Goal: Task Accomplishment & Management: Manage account settings

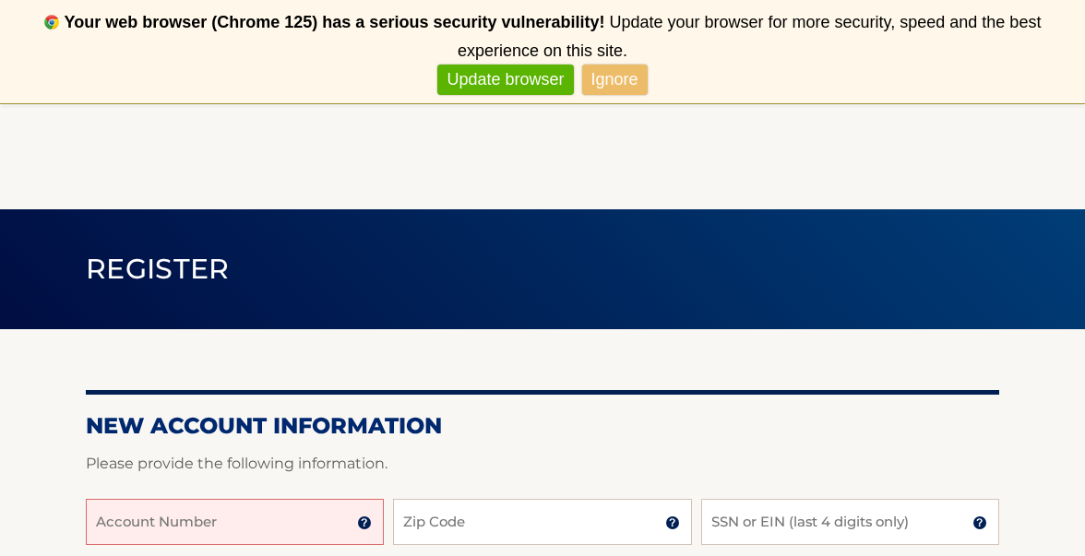
click at [555, 79] on link "Update browser" at bounding box center [505, 80] width 136 height 30
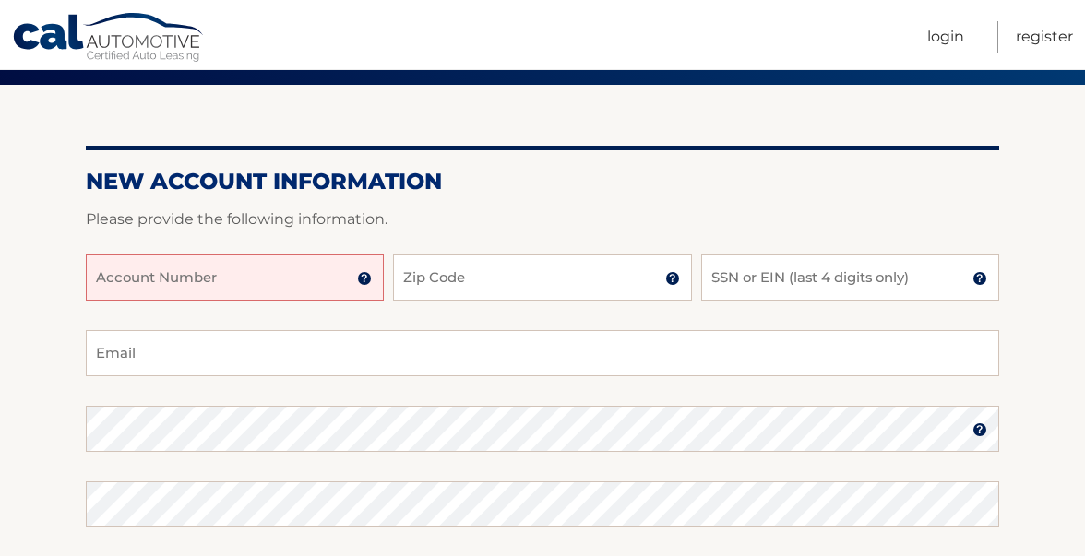
scroll to position [134, 0]
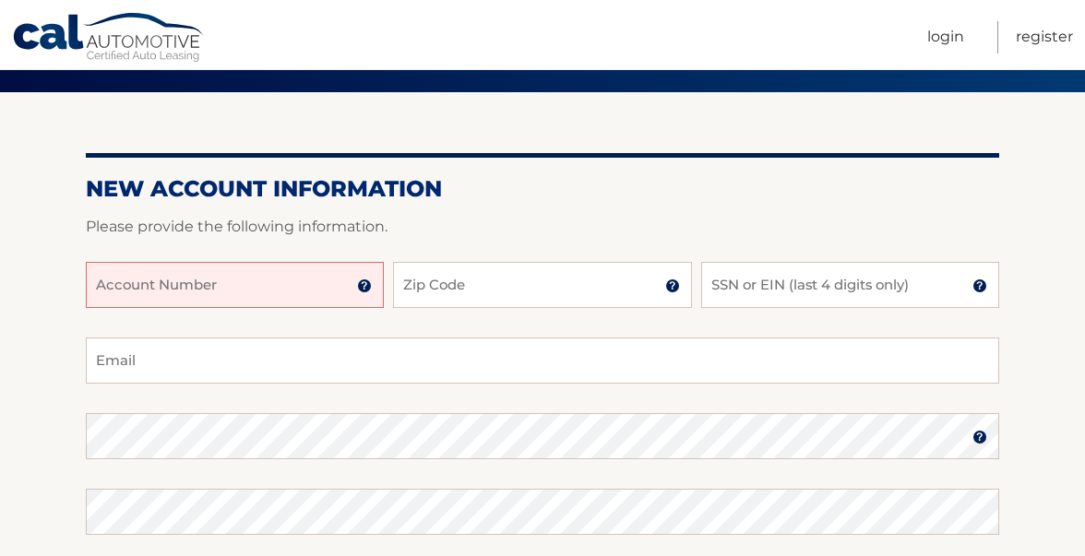
click at [314, 285] on input "Account Number" at bounding box center [235, 285] width 298 height 46
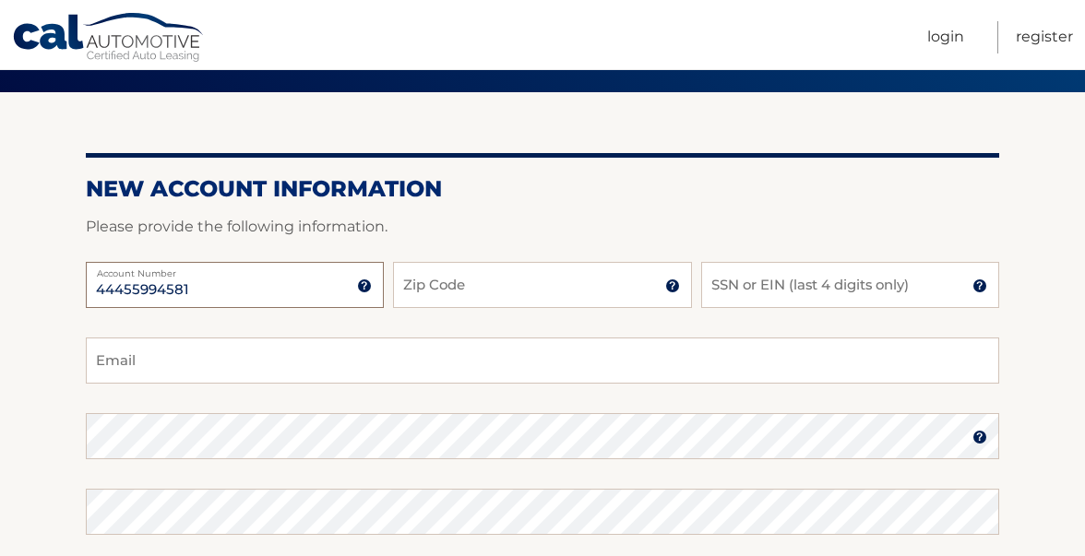
type input "44455994581"
click at [553, 284] on input "Zip Code" at bounding box center [542, 285] width 298 height 46
type input "33138"
click at [780, 290] on input "SSN or EIN (last 4 digits only)" at bounding box center [850, 285] width 298 height 46
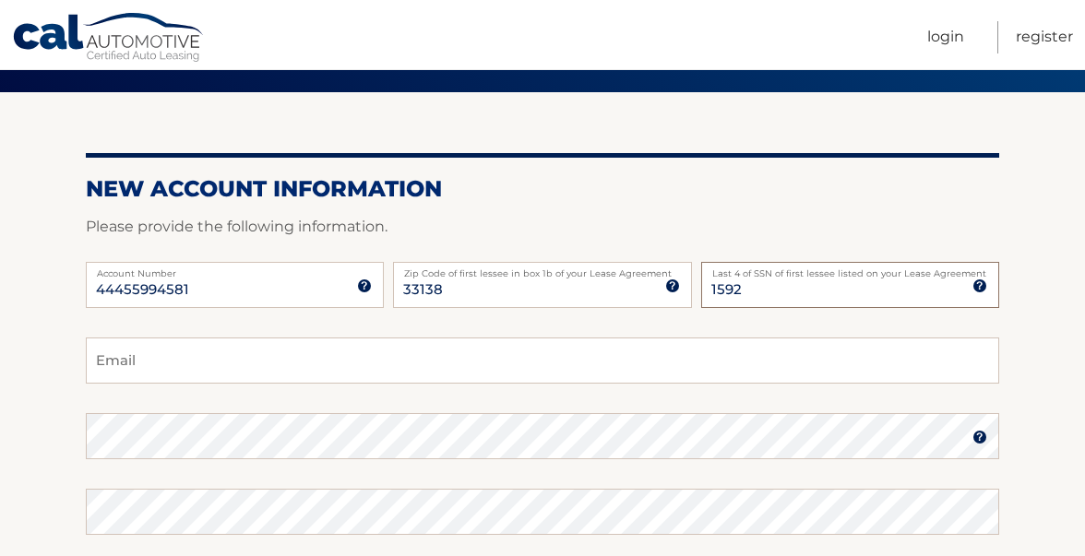
type input "1592"
click at [558, 363] on input "Email" at bounding box center [542, 361] width 913 height 46
type input "yonathanhpuentes@gmail.com"
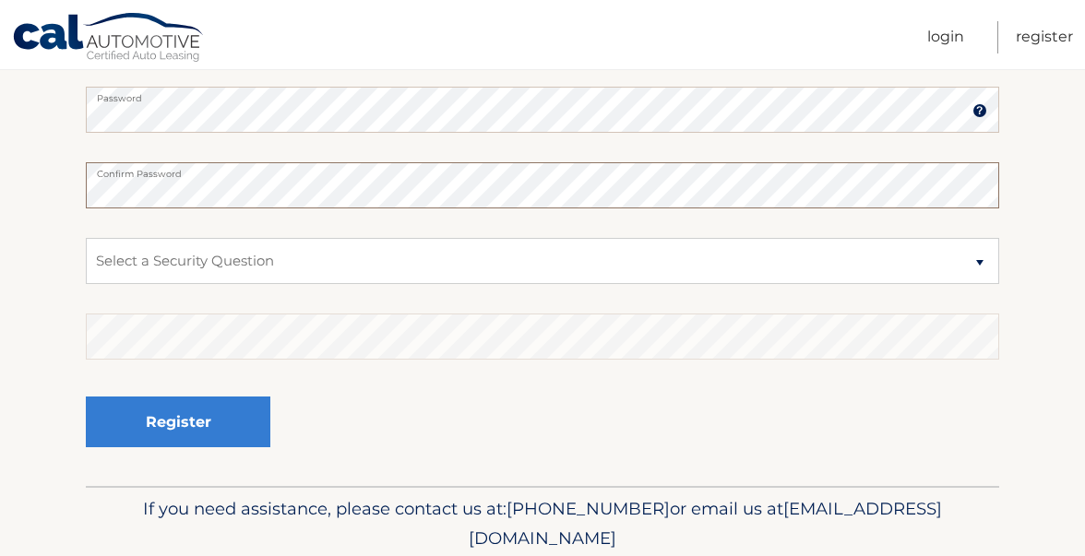
scroll to position [487, 0]
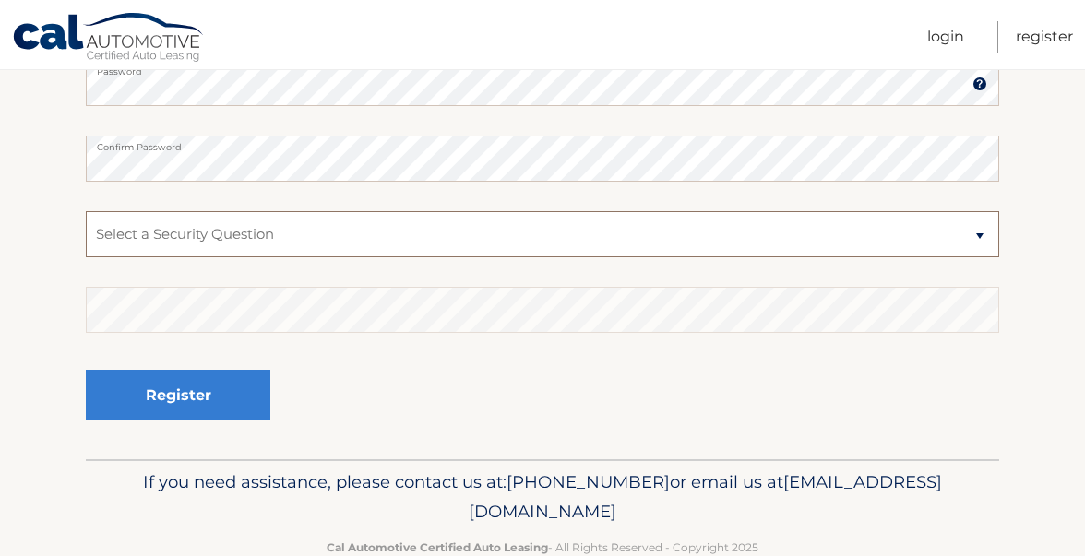
click at [295, 238] on select "Select a Security Question What was the name of your elementary school? What is…" at bounding box center [542, 234] width 913 height 46
select select "4"
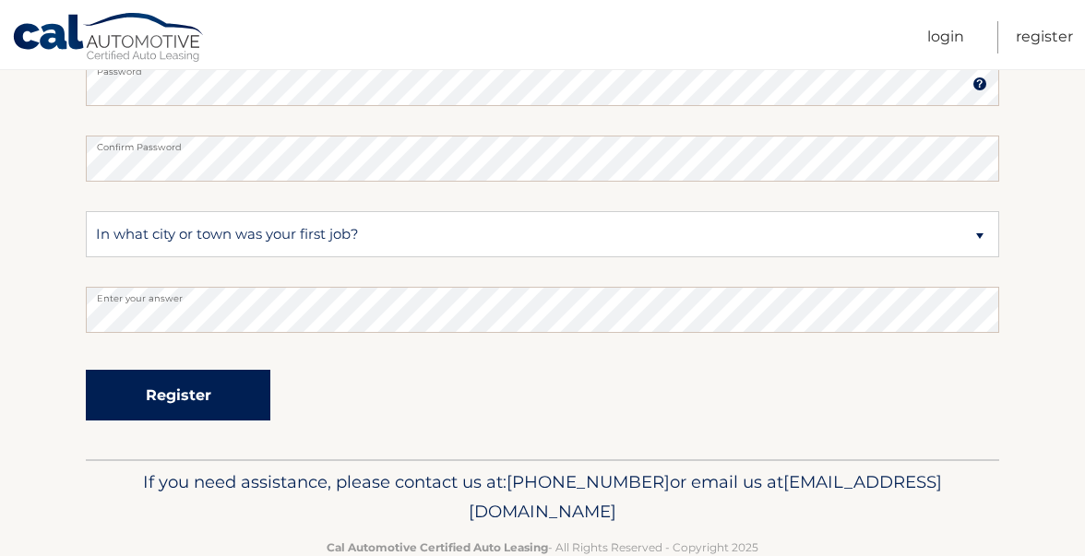
click at [173, 389] on button "Register" at bounding box center [178, 395] width 184 height 51
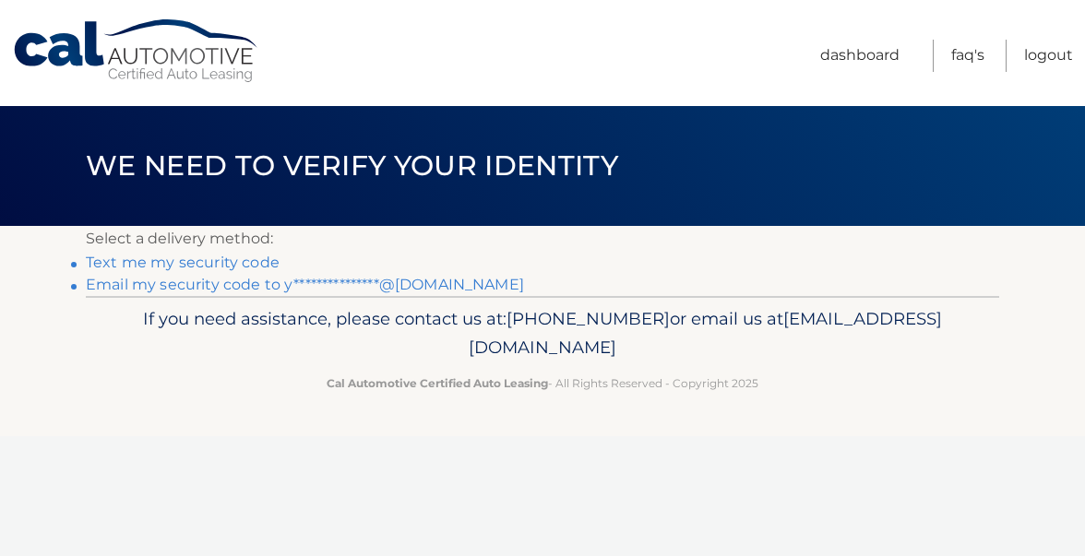
click at [301, 236] on p "Select a delivery method:" at bounding box center [542, 239] width 913 height 26
click at [232, 265] on link "Text me my security code" at bounding box center [183, 263] width 194 height 18
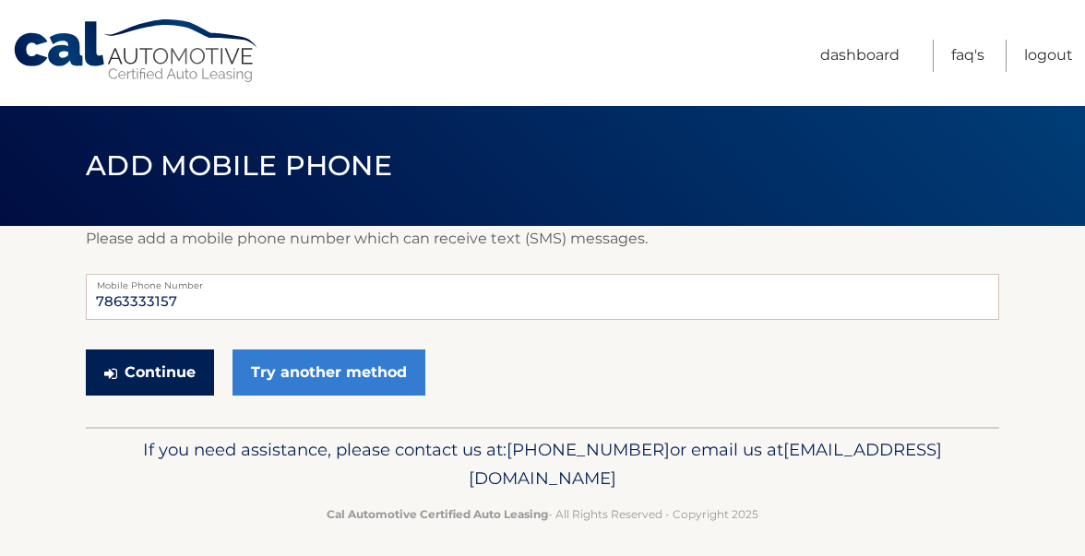
click at [167, 370] on button "Continue" at bounding box center [150, 373] width 128 height 46
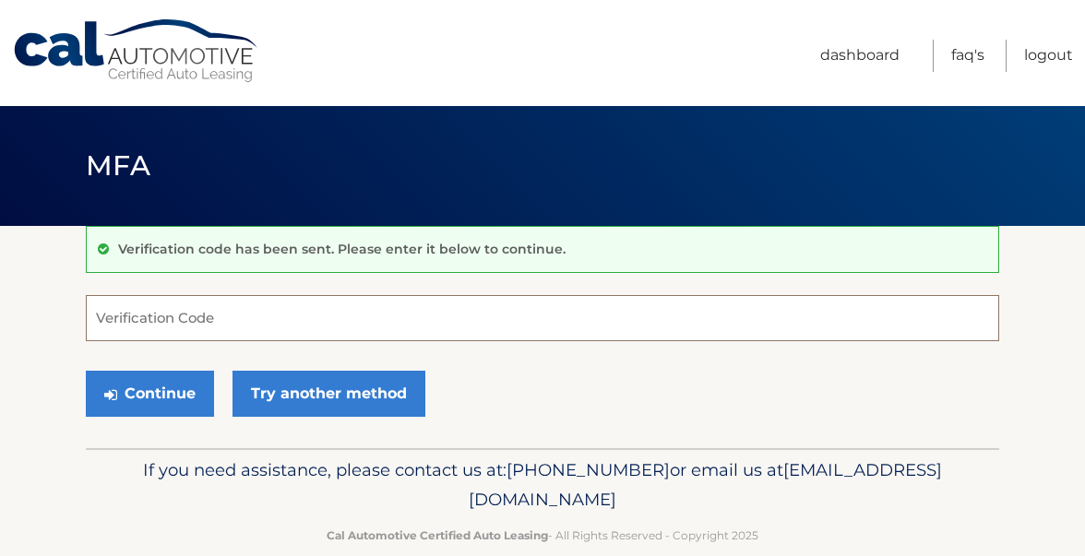
click at [208, 327] on input "Verification Code" at bounding box center [542, 318] width 913 height 46
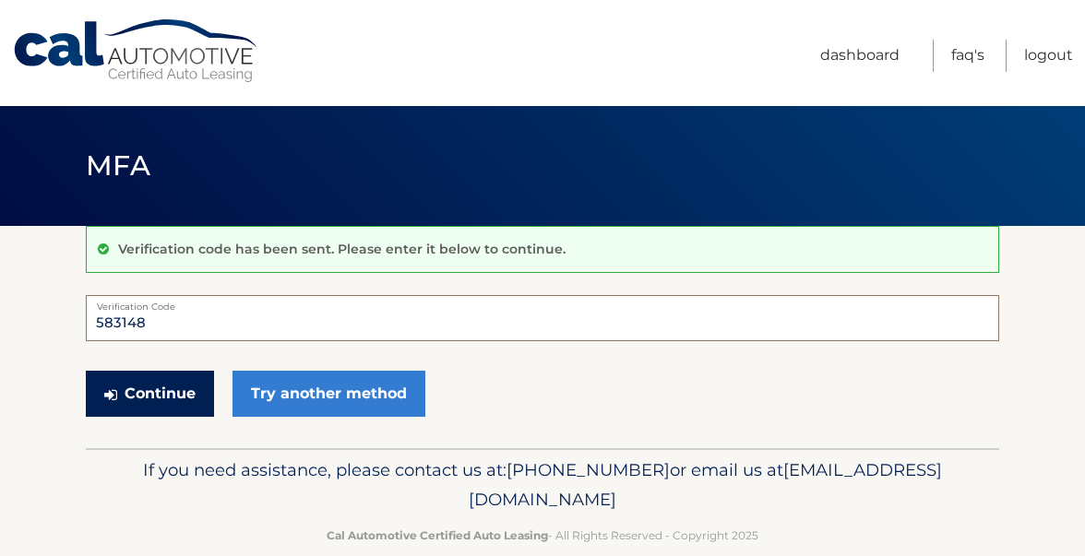
type input "583148"
click at [171, 400] on button "Continue" at bounding box center [150, 394] width 128 height 46
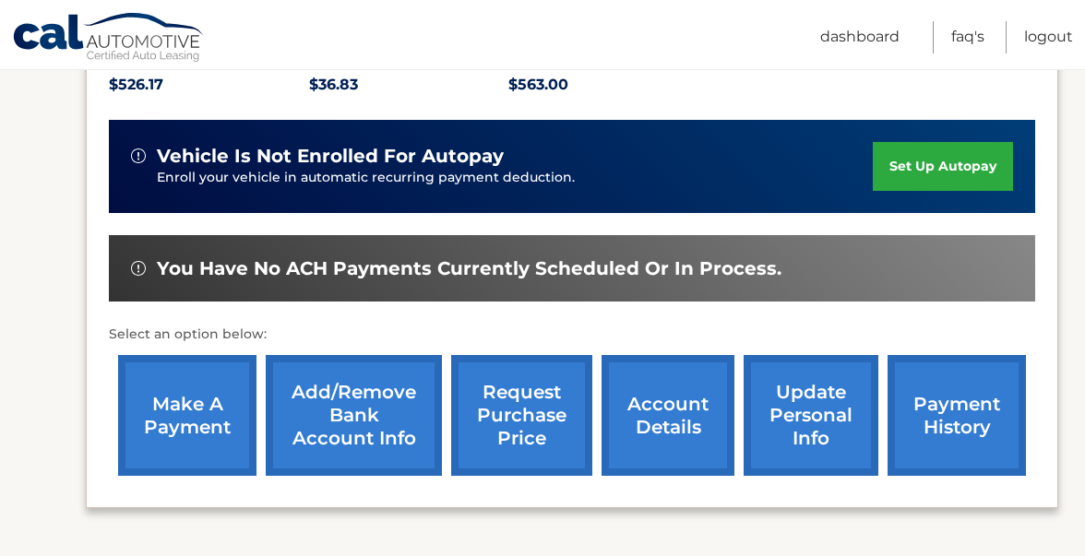
scroll to position [443, 0]
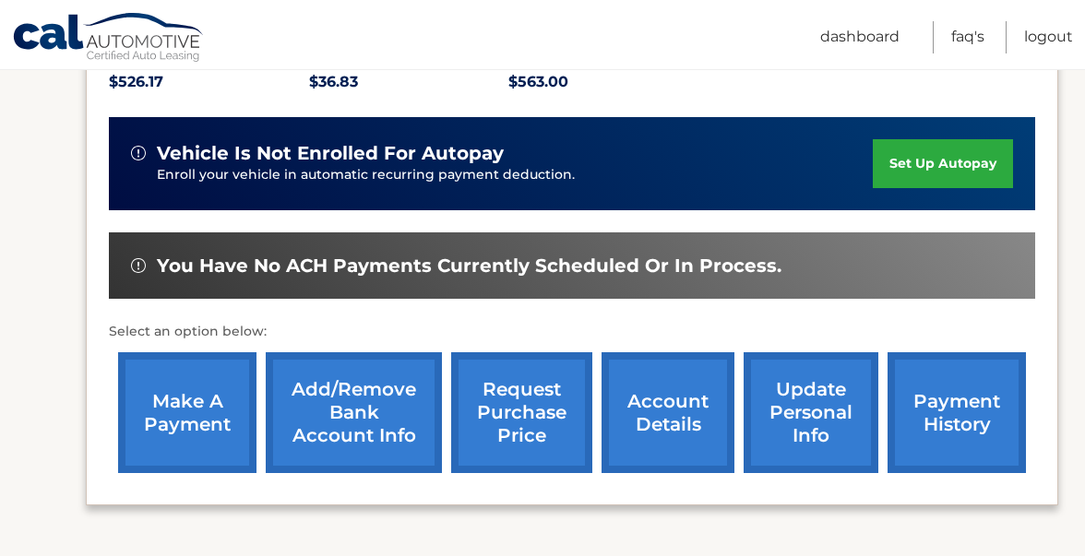
click at [204, 414] on link "make a payment" at bounding box center [187, 412] width 138 height 121
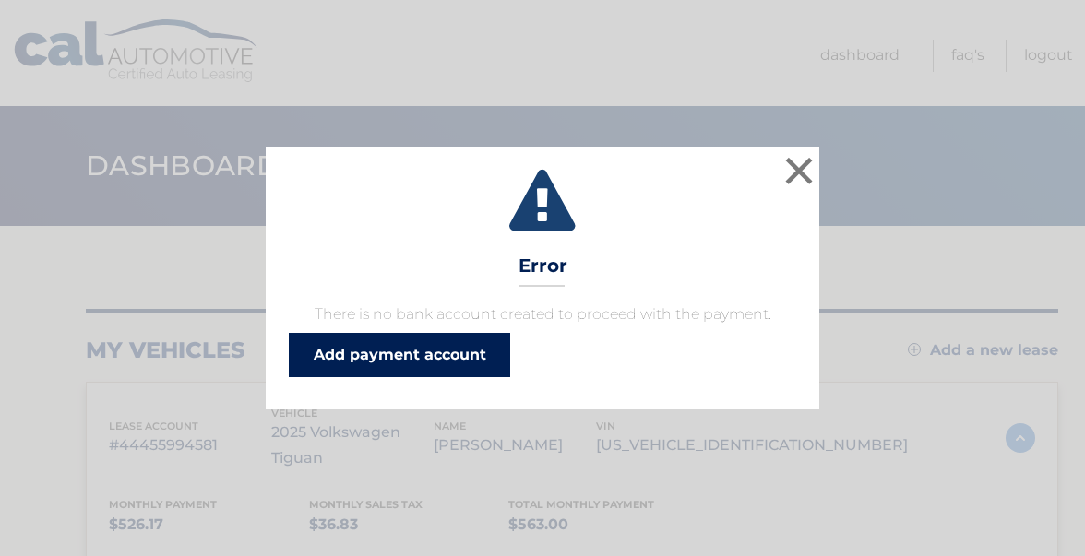
click at [414, 349] on link "Add payment account" at bounding box center [399, 355] width 221 height 44
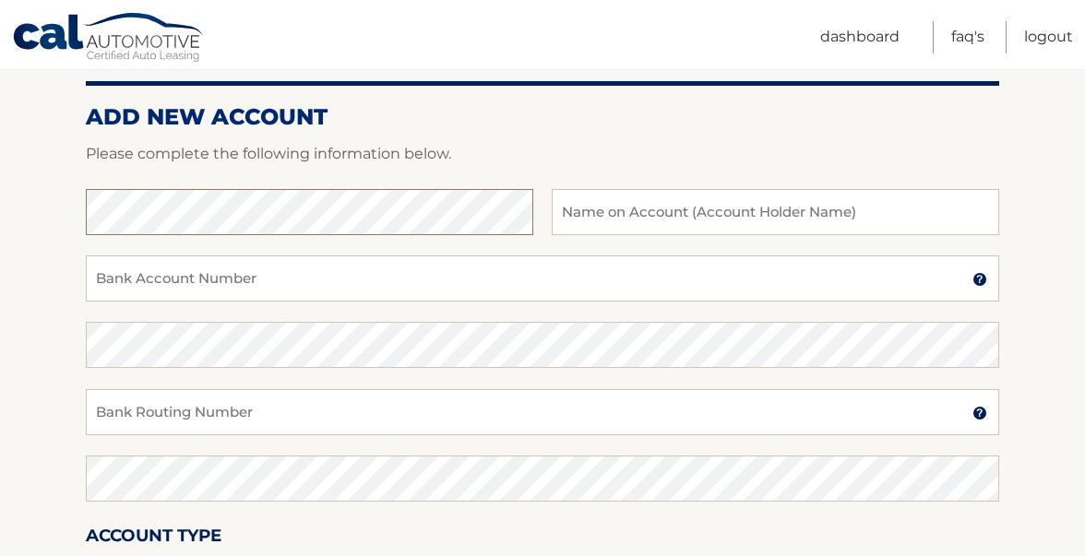
scroll to position [194, 0]
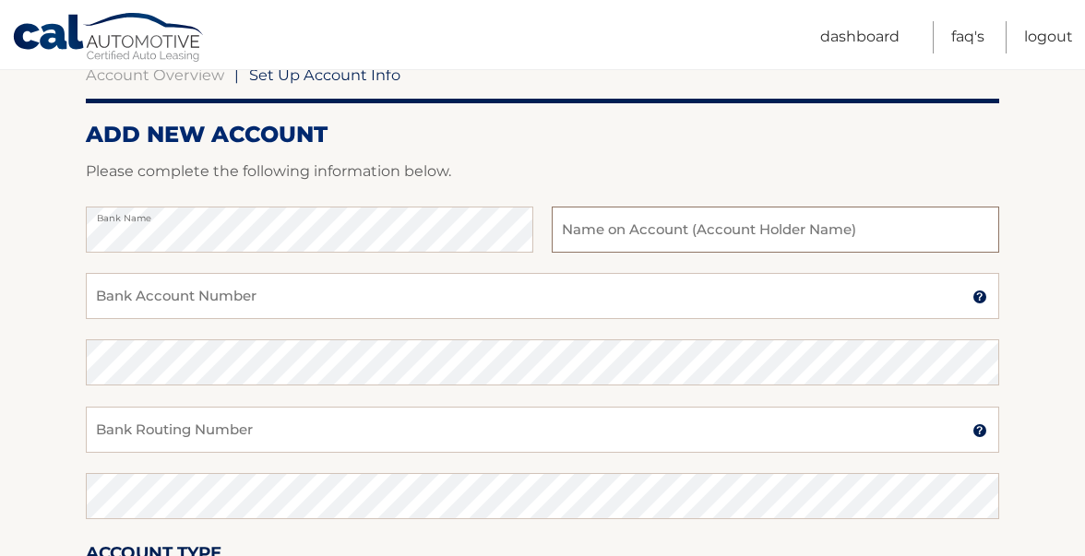
click at [622, 230] on input "text" at bounding box center [775, 230] width 447 height 46
type input "A"
type input "[PERSON_NAME]"
click at [309, 304] on input "Bank Account Number" at bounding box center [542, 296] width 913 height 46
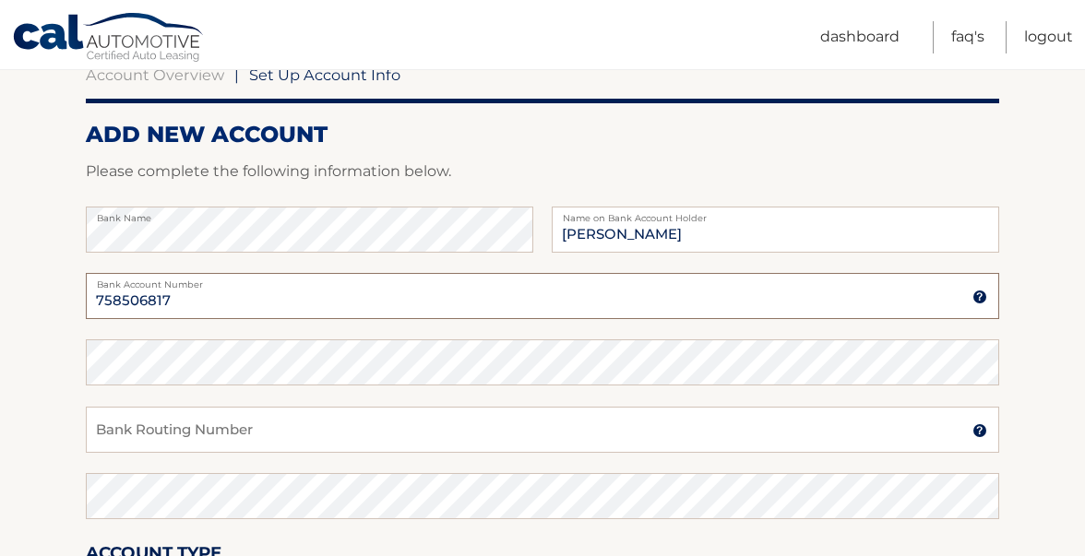
type input "758506817"
click at [313, 426] on input "Bank Routing Number" at bounding box center [542, 430] width 913 height 46
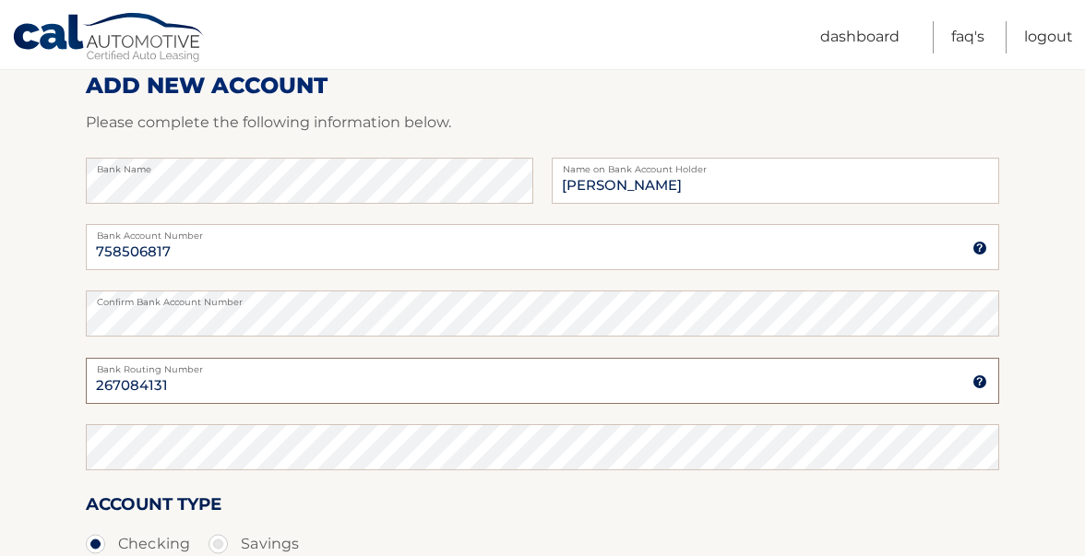
scroll to position [293, 0]
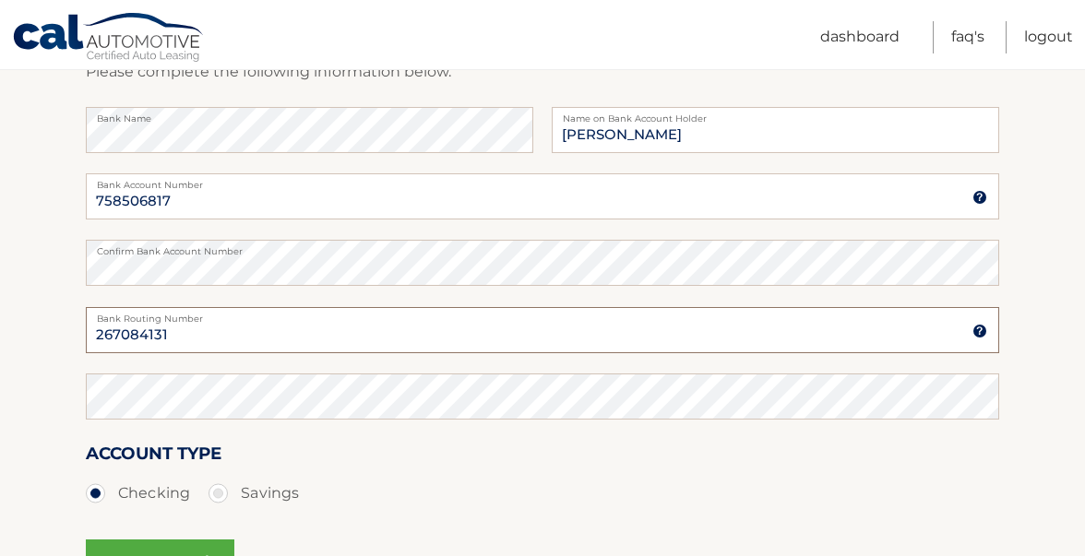
type input "267084131"
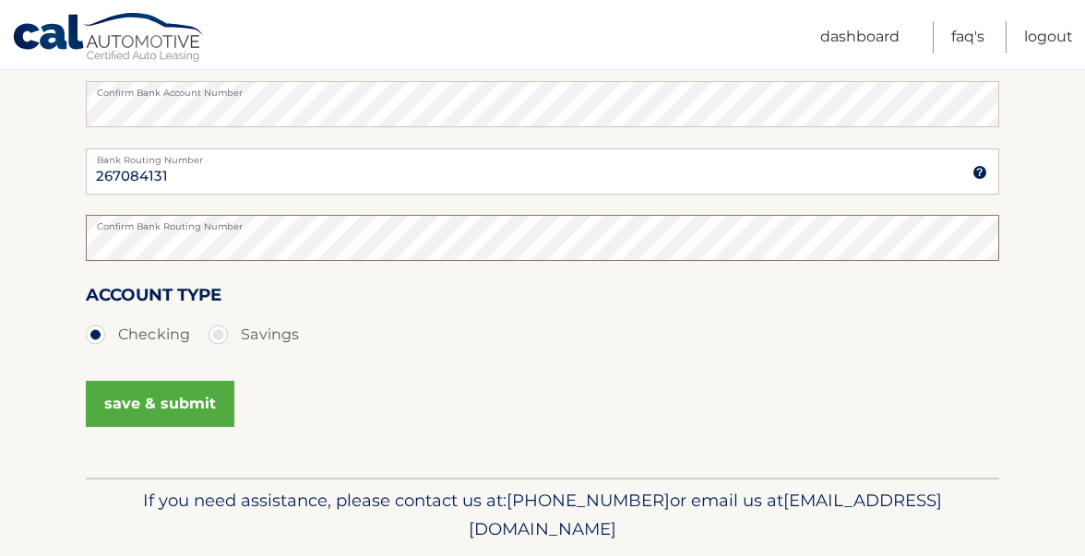
scroll to position [448, 0]
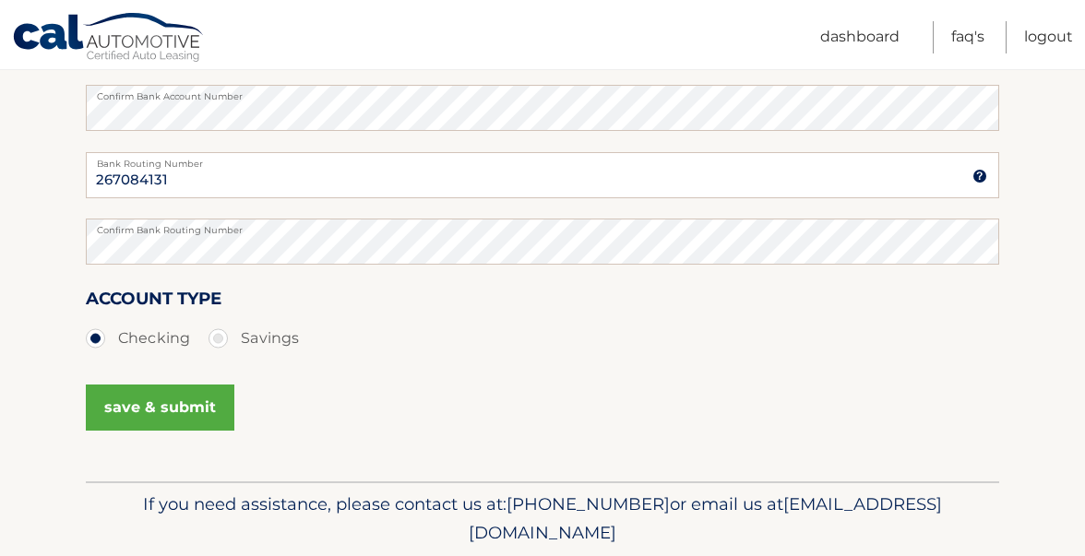
click at [155, 406] on button "save & submit" at bounding box center [160, 408] width 148 height 46
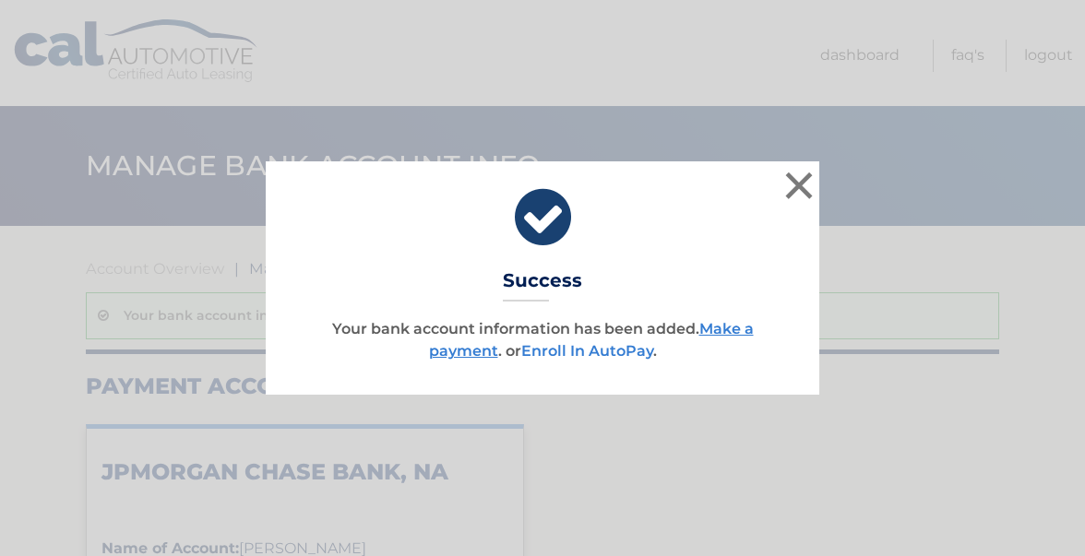
click at [604, 353] on link "Enroll In AutoPay" at bounding box center [587, 351] width 132 height 18
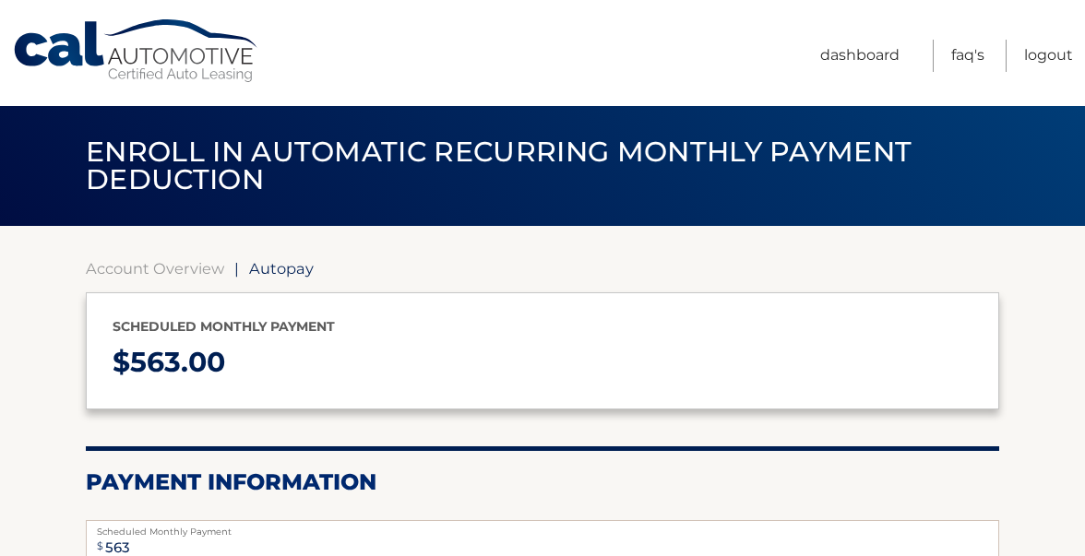
select select "MGI5ZGYxNGMtODk1Zi00N2E2LWIxN2EtM2JhZGNjYzBlZjM4"
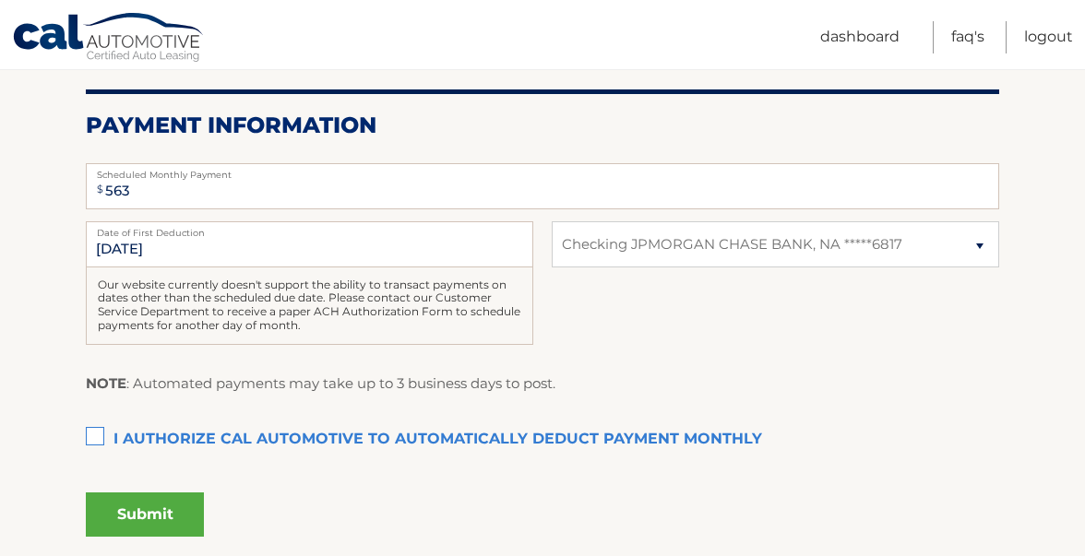
scroll to position [359, 0]
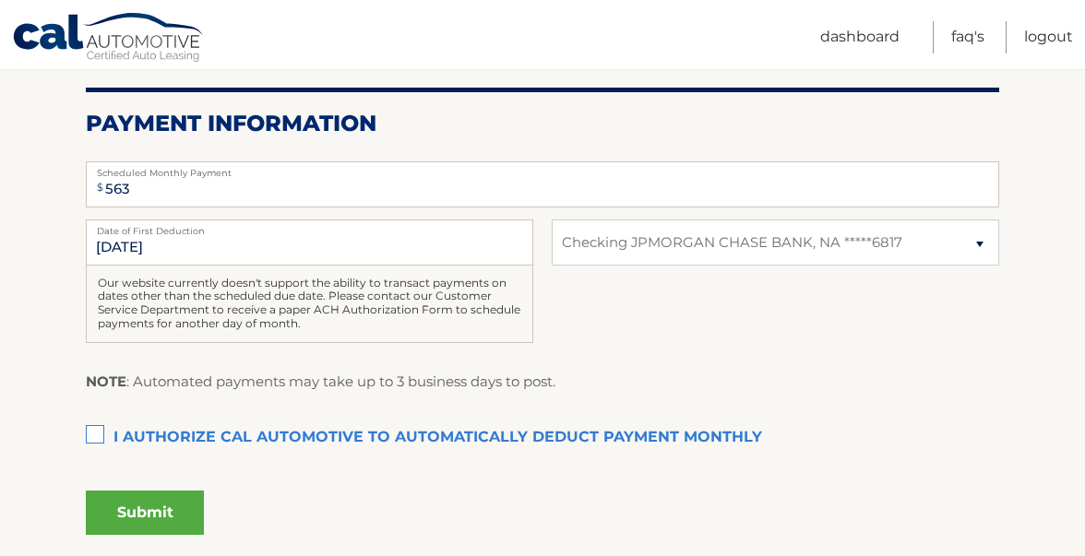
click at [99, 438] on label "I authorize cal automotive to automatically deduct payment monthly This checkbo…" at bounding box center [542, 438] width 913 height 37
click at [0, 0] on input "I authorize cal automotive to automatically deduct payment monthly This checkbo…" at bounding box center [0, 0] width 0 height 0
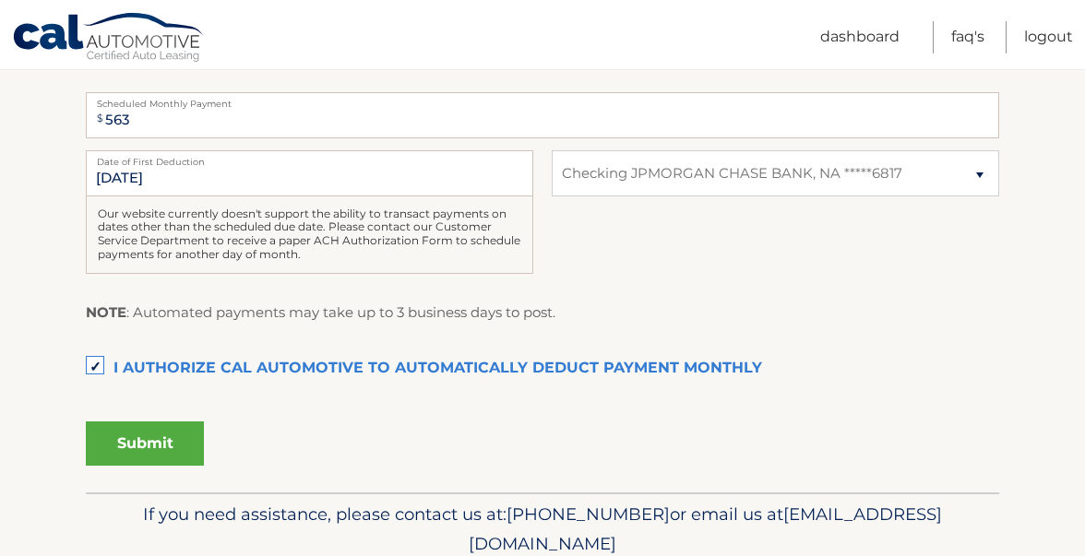
scroll to position [427, 0]
click at [148, 459] on button "Submit" at bounding box center [145, 444] width 118 height 44
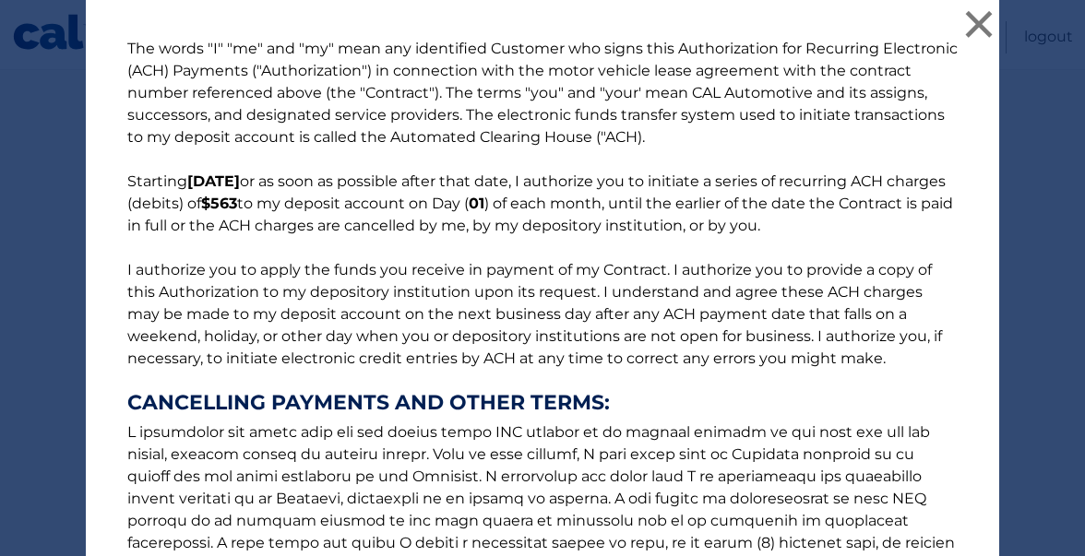
scroll to position [314, 0]
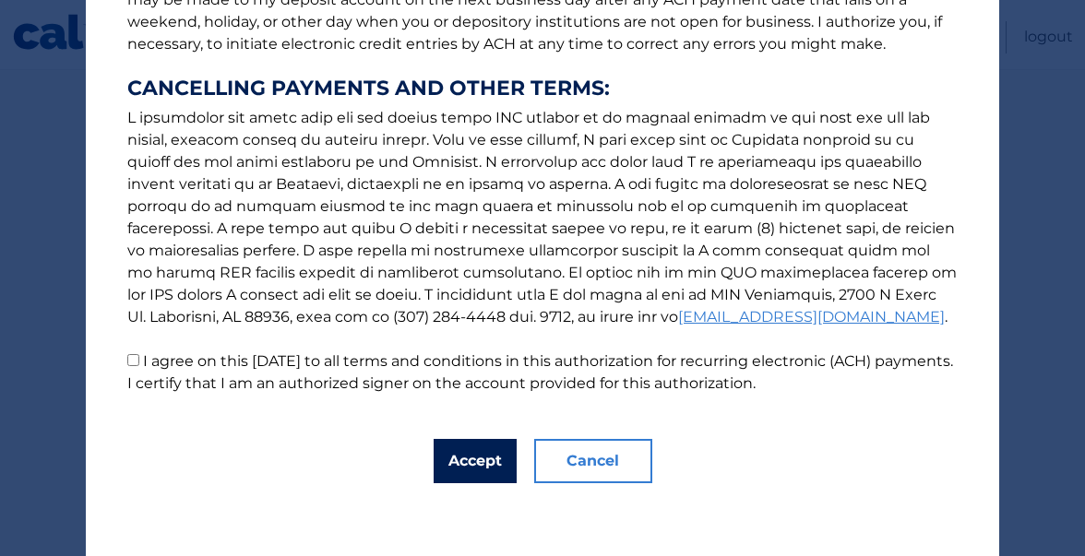
click at [473, 464] on button "Accept" at bounding box center [474, 461] width 83 height 44
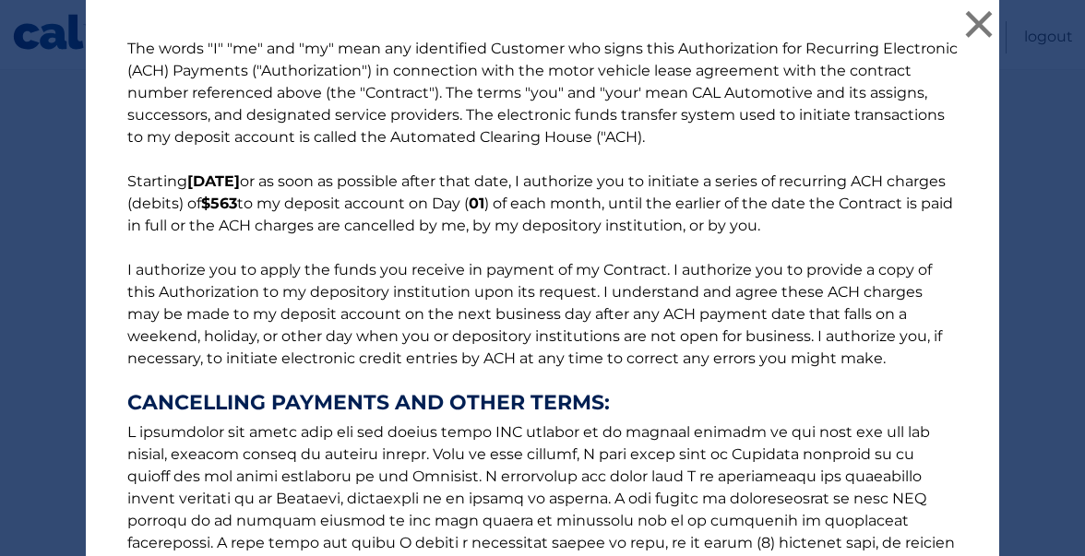
scroll to position [359, 0]
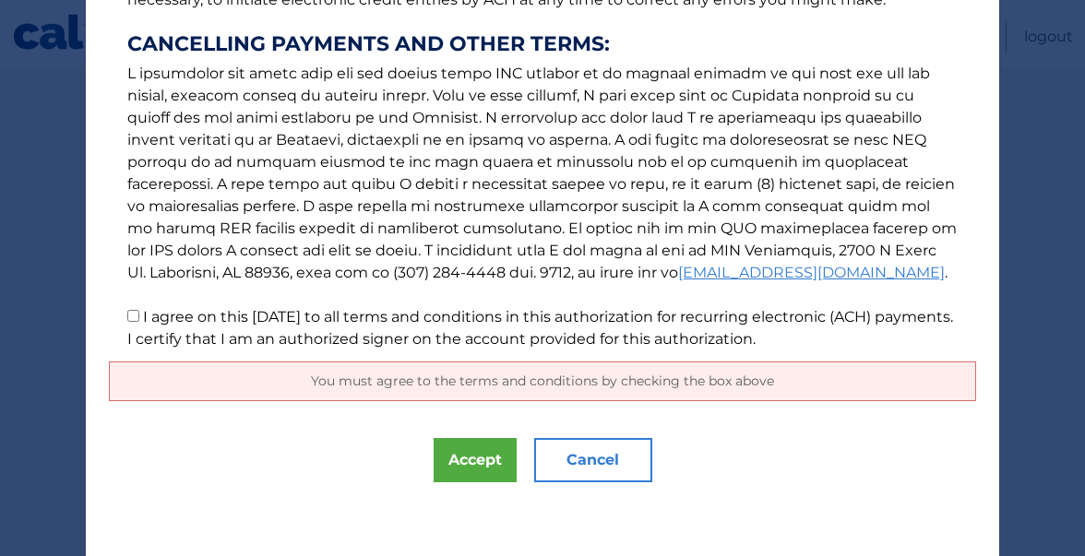
click at [134, 315] on input "I agree on this [DATE] to all terms and conditions in this authorization for re…" at bounding box center [133, 316] width 12 height 12
checkbox input "true"
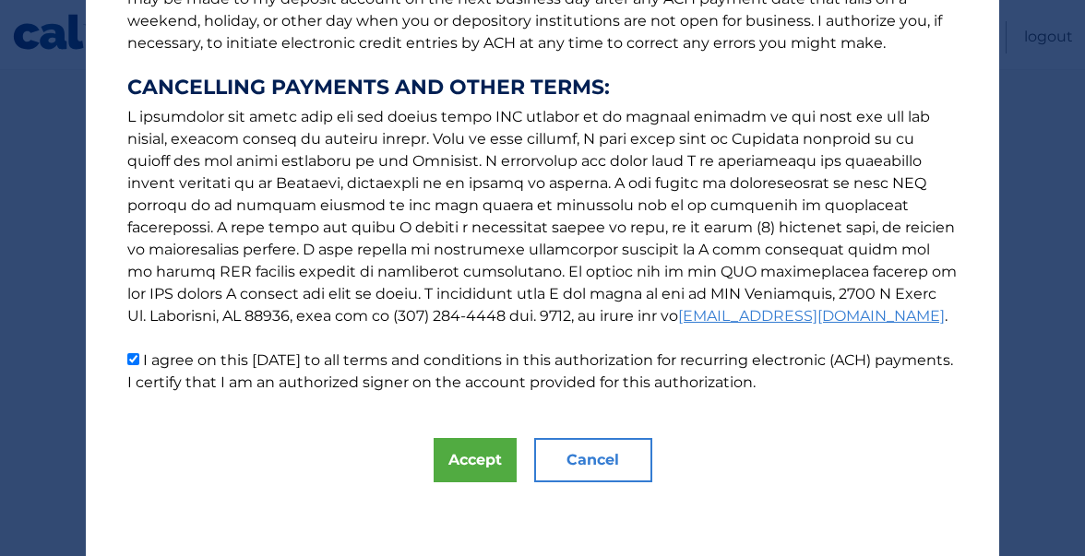
scroll to position [314, 0]
click at [466, 467] on button "Accept" at bounding box center [474, 461] width 83 height 44
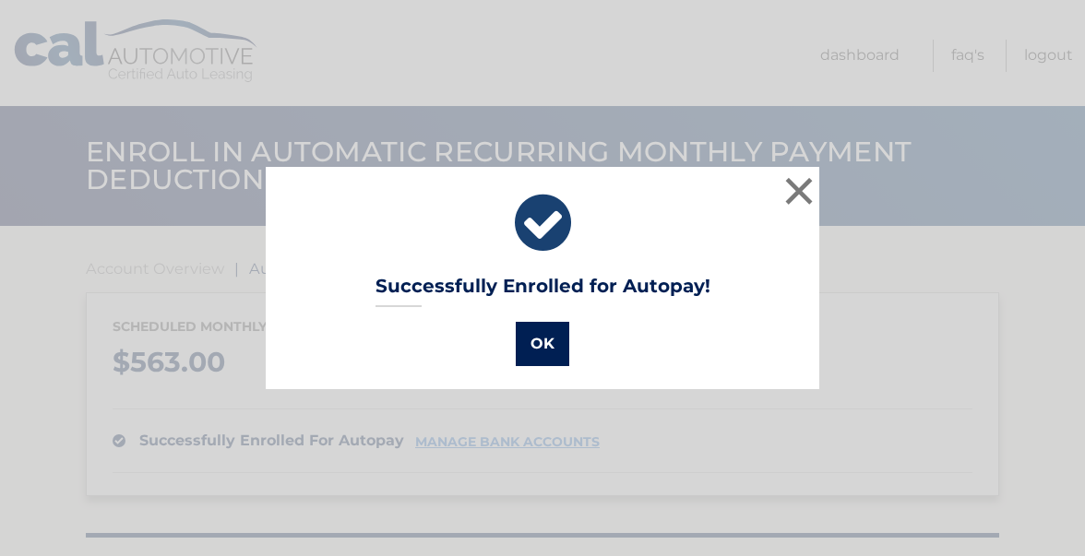
click at [552, 335] on button "OK" at bounding box center [542, 344] width 53 height 44
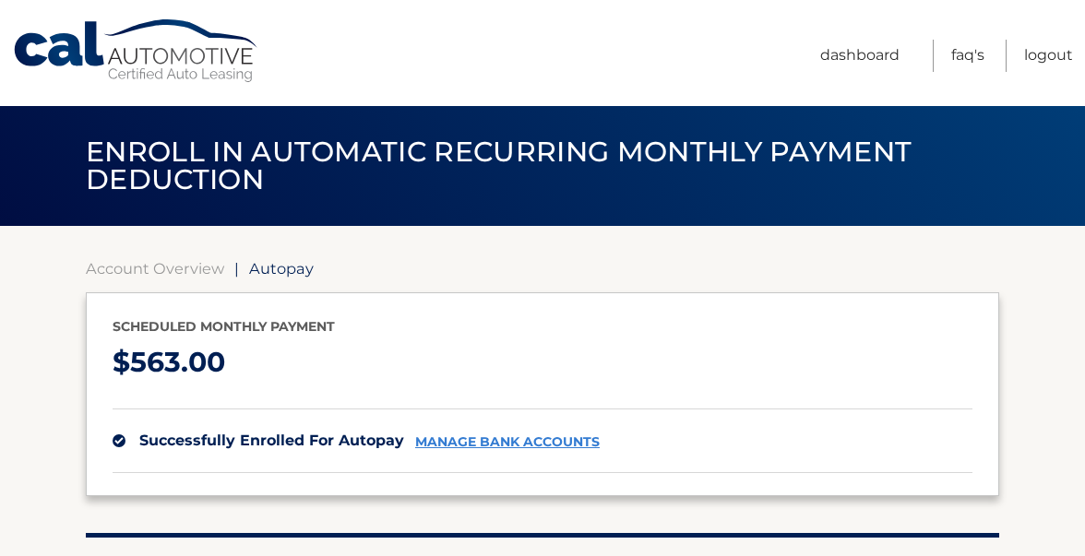
scroll to position [267, 0]
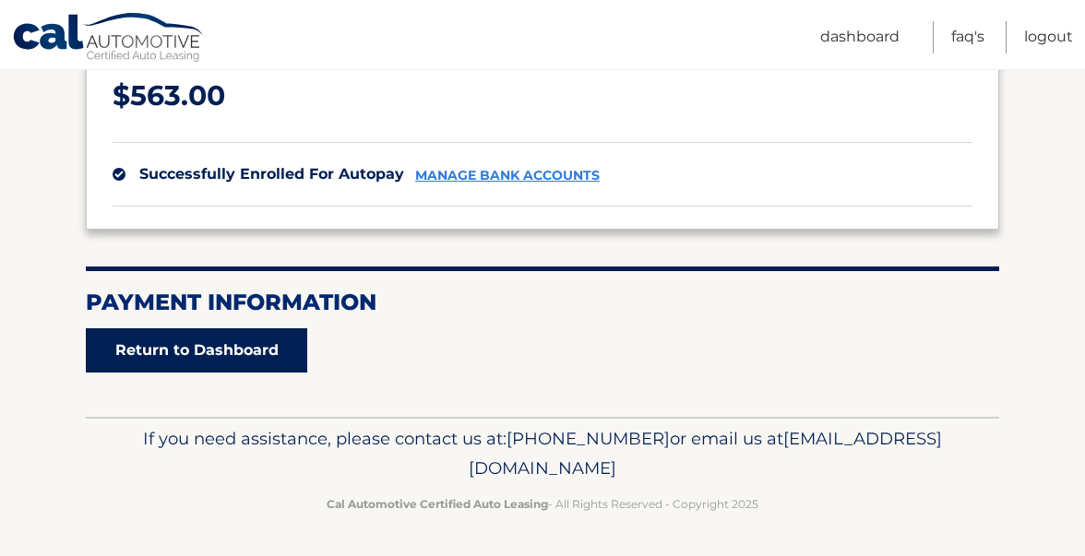
click at [240, 352] on link "Return to Dashboard" at bounding box center [196, 350] width 221 height 44
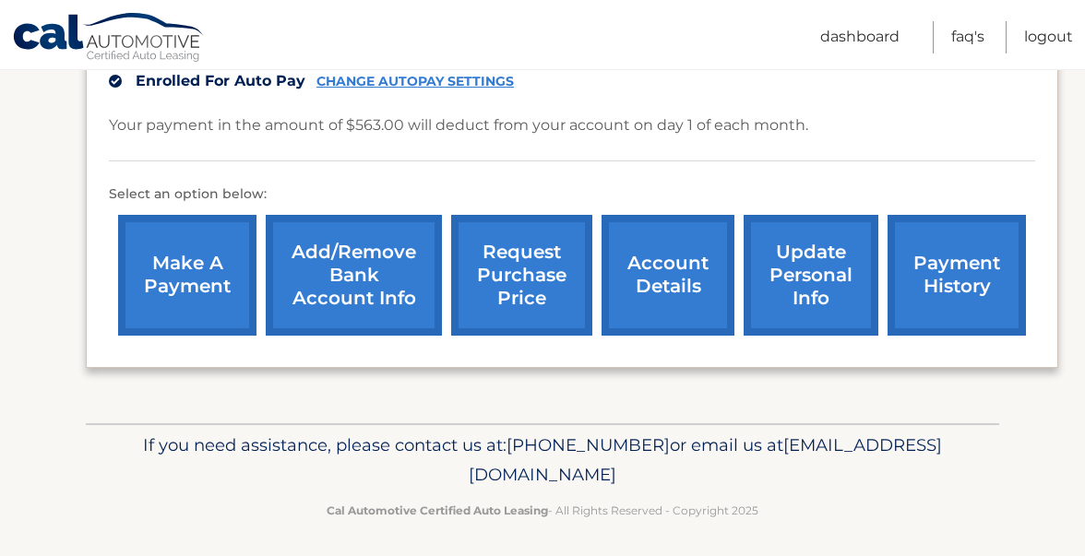
scroll to position [512, 0]
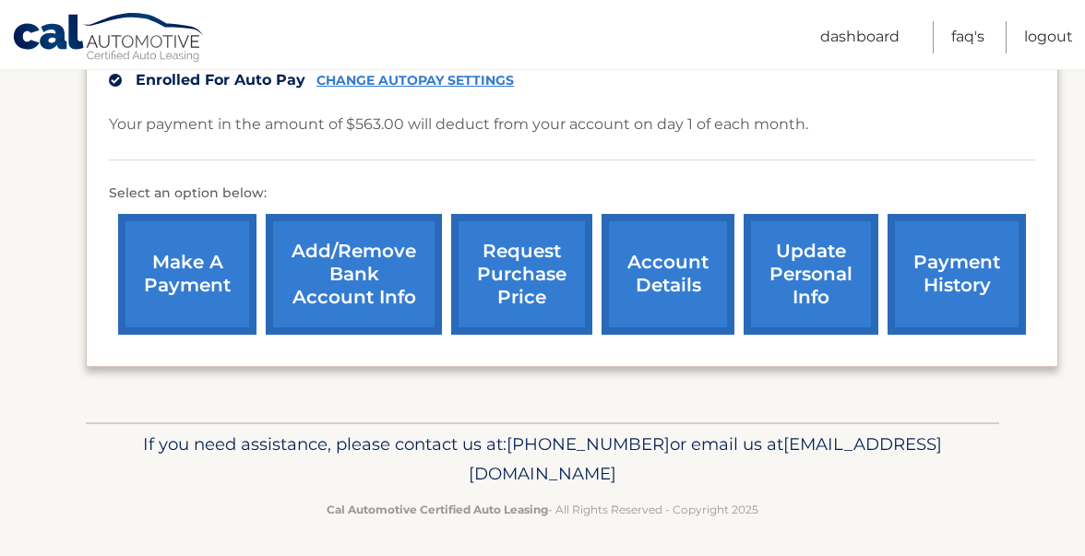
click at [976, 278] on link "payment history" at bounding box center [956, 274] width 138 height 121
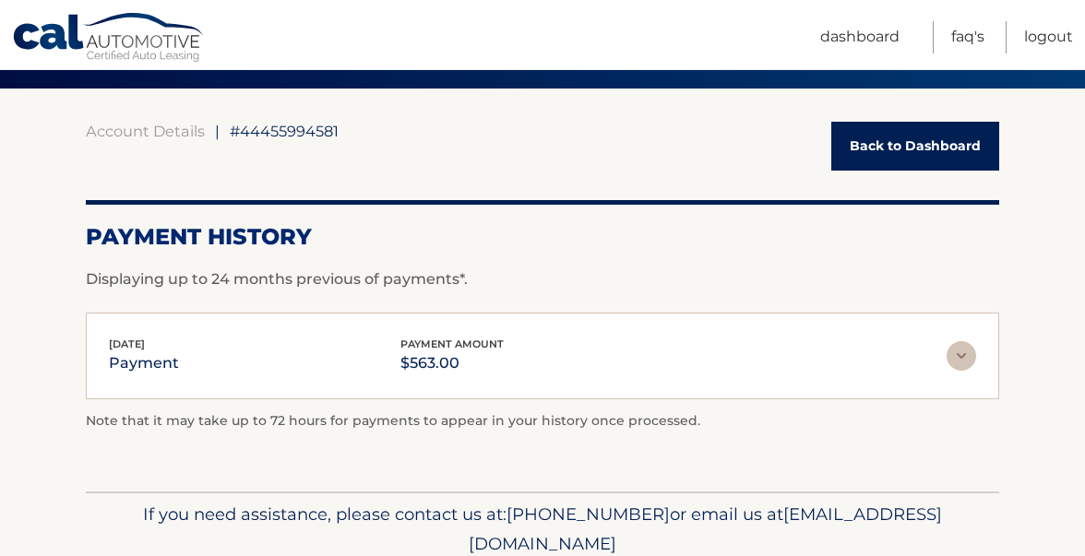
scroll to position [160, 0]
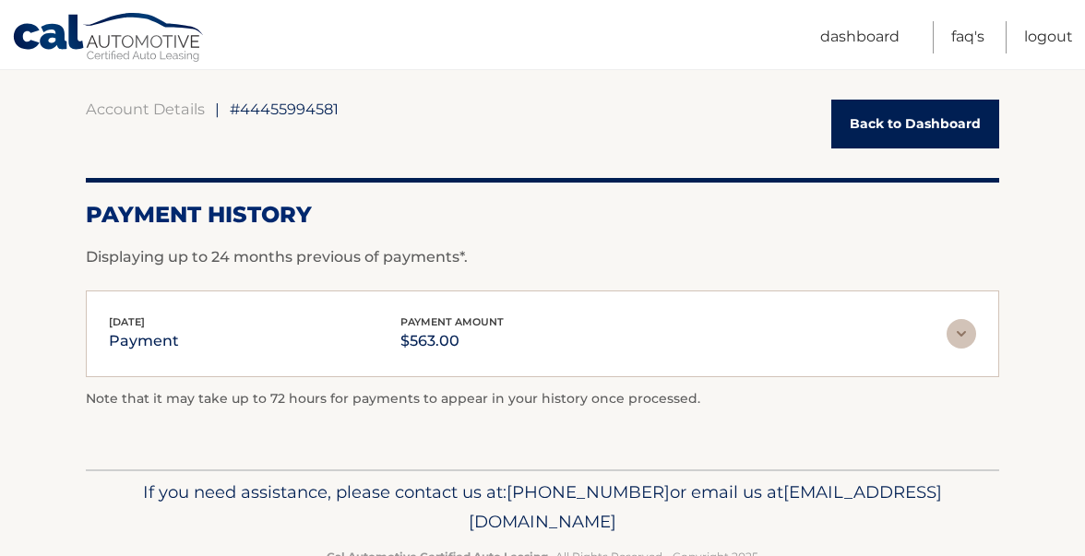
click at [949, 327] on img at bounding box center [961, 334] width 30 height 30
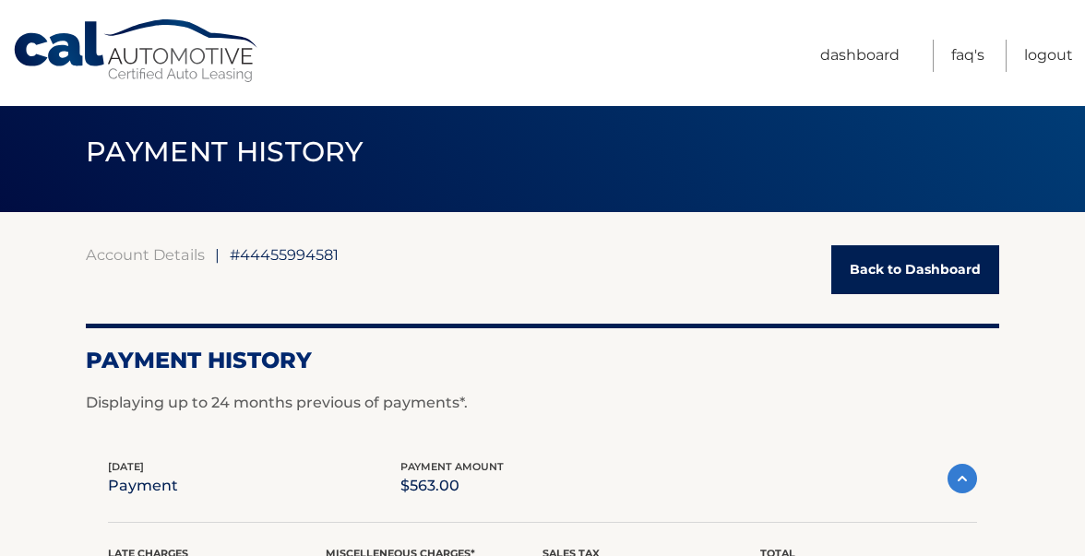
scroll to position [4, 0]
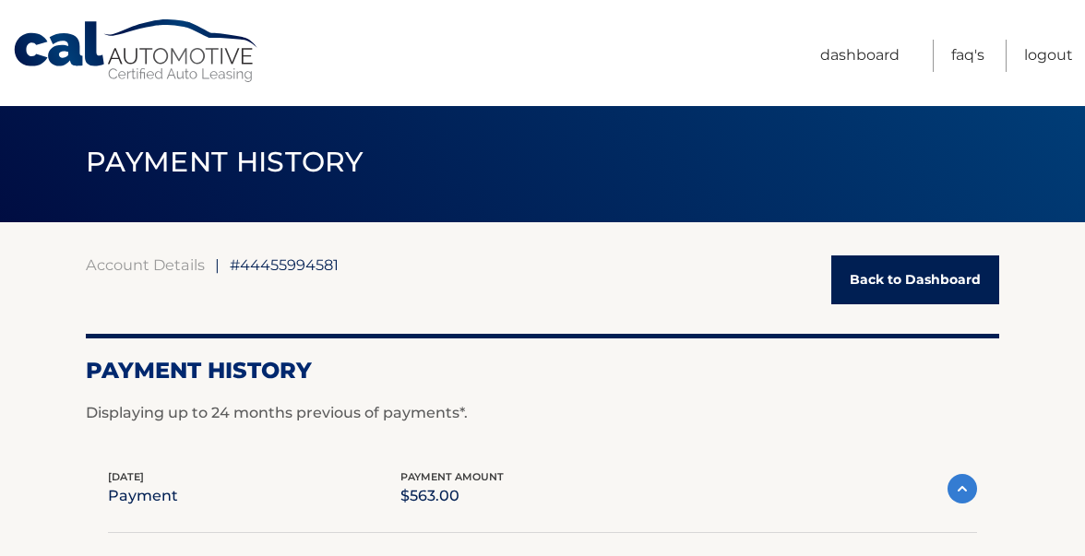
click at [956, 487] on img at bounding box center [962, 489] width 30 height 30
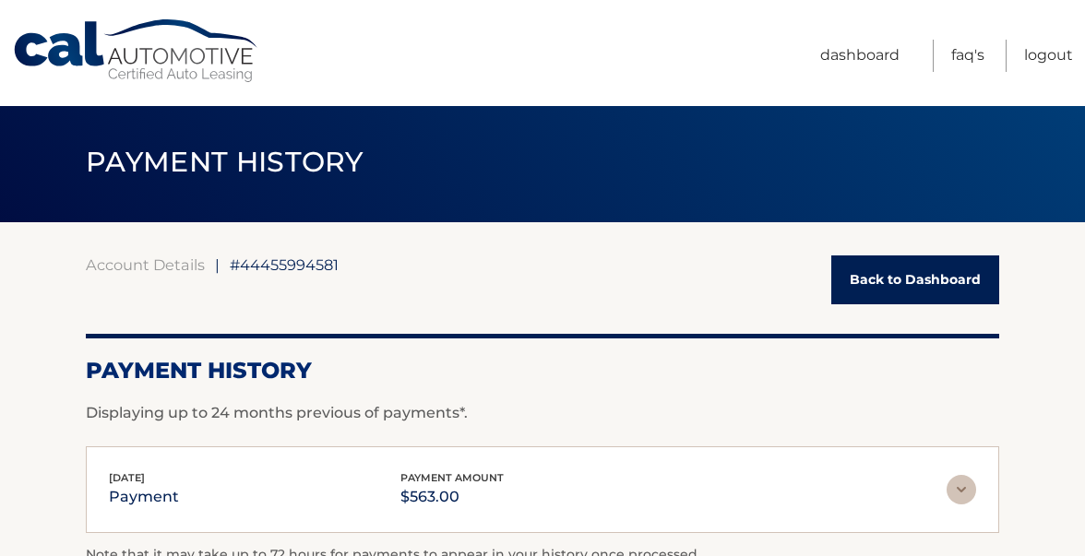
click at [883, 275] on link "Back to Dashboard" at bounding box center [915, 279] width 168 height 49
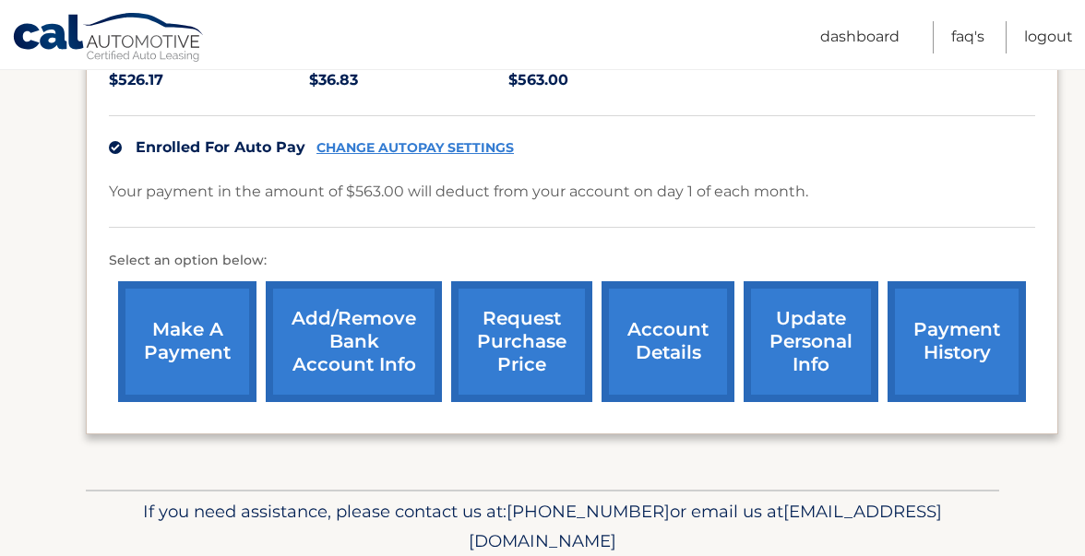
scroll to position [442, 0]
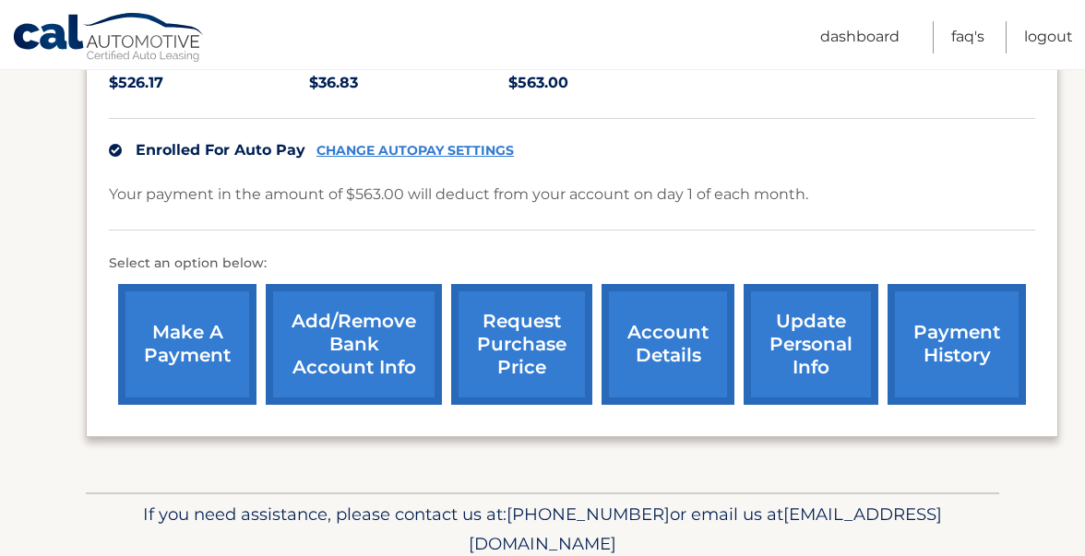
click at [670, 336] on link "account details" at bounding box center [667, 344] width 133 height 121
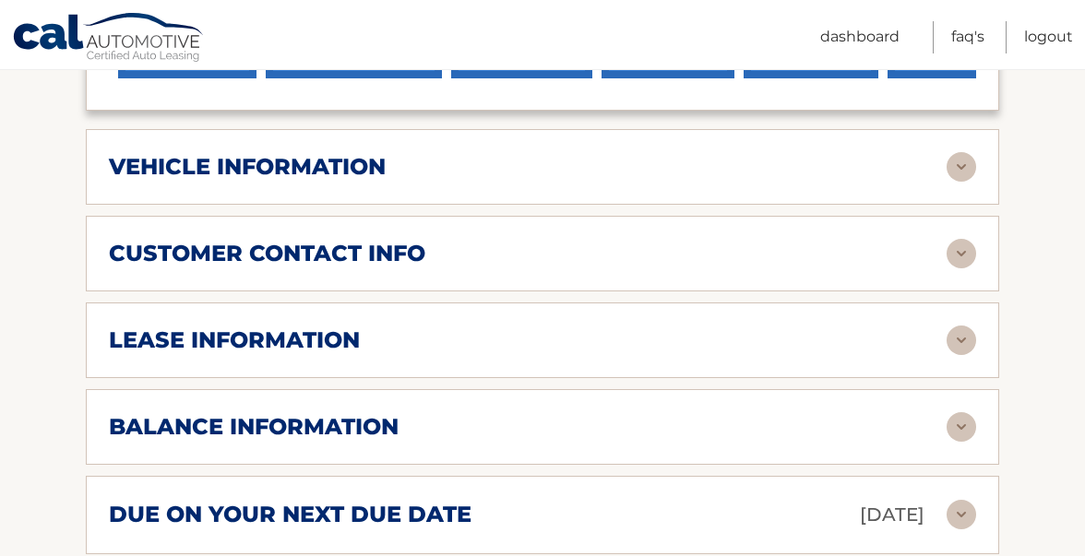
scroll to position [797, 0]
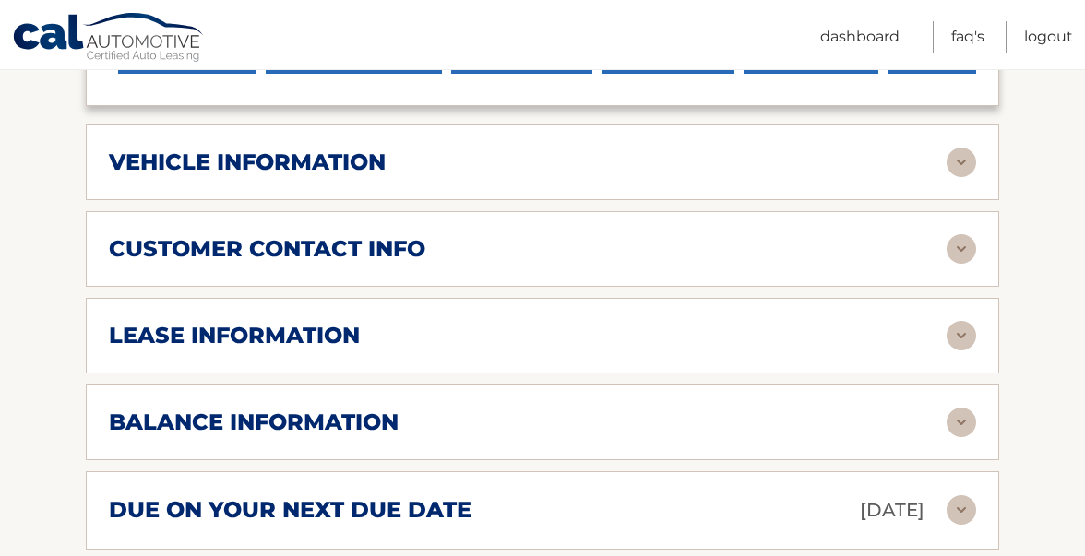
click at [670, 336] on div "lease information" at bounding box center [527, 336] width 837 height 28
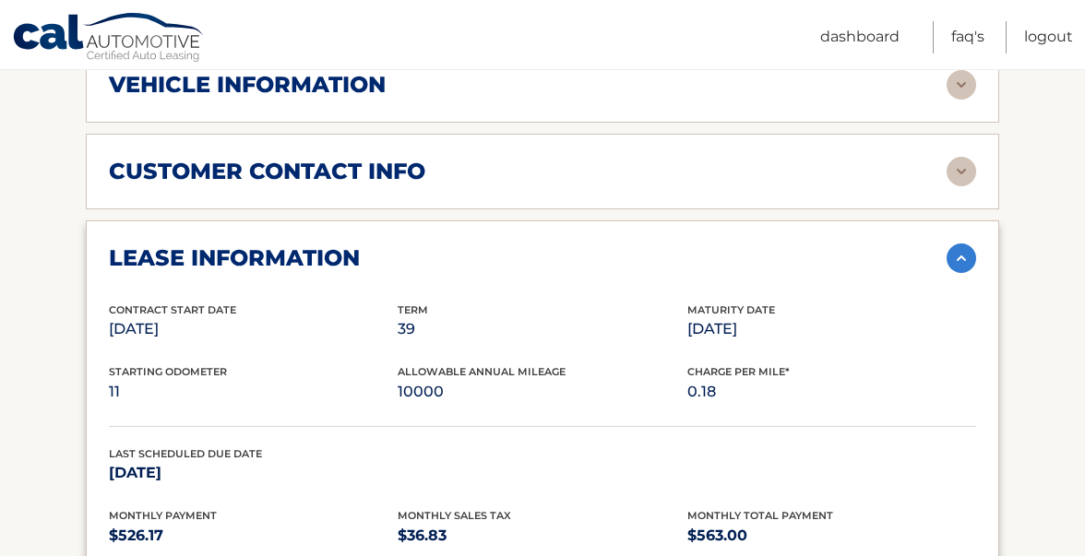
scroll to position [841, 0]
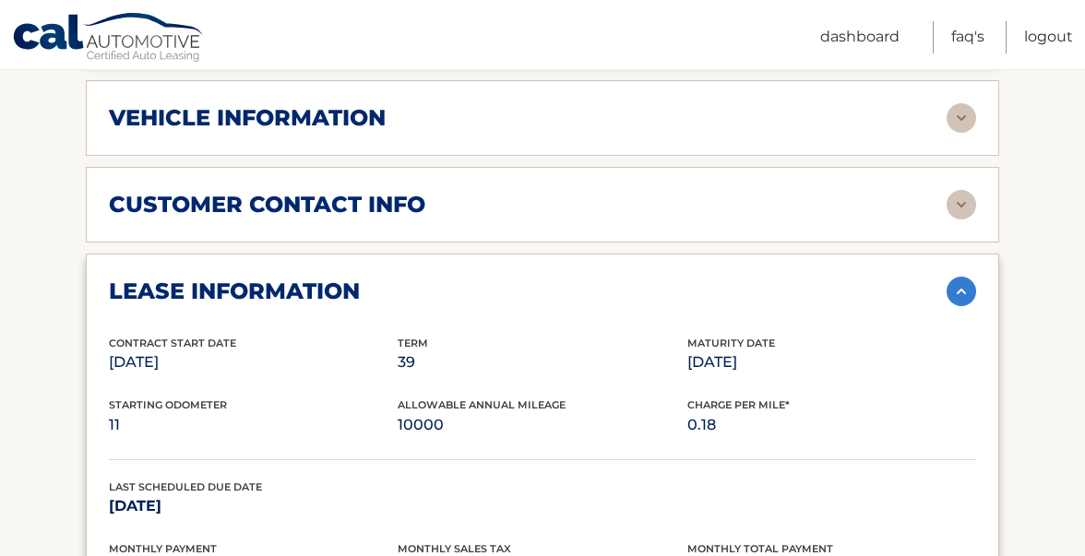
click at [967, 301] on img at bounding box center [961, 292] width 30 height 30
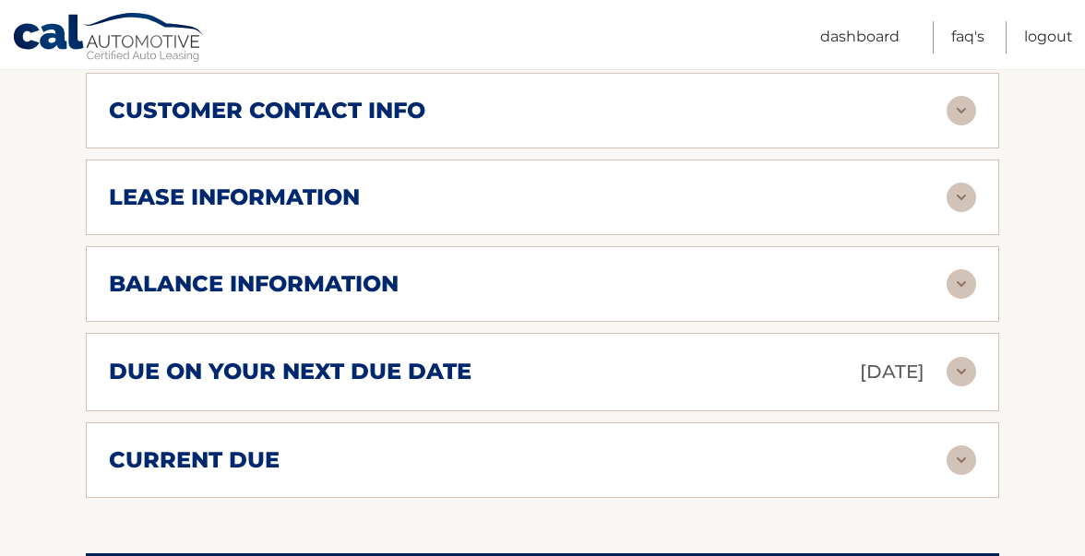
scroll to position [920, 0]
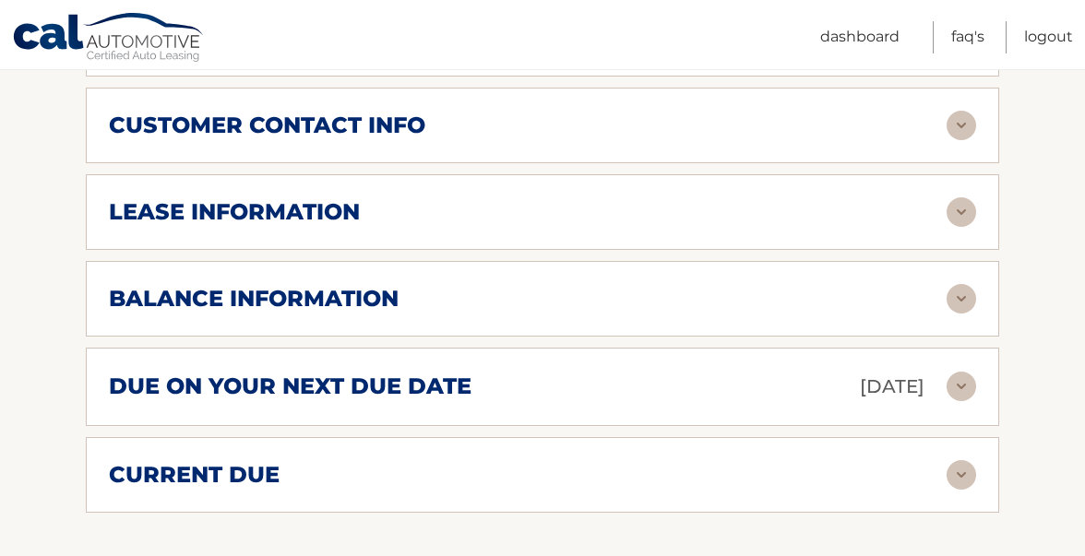
click at [602, 294] on div "balance information" at bounding box center [527, 299] width 837 height 28
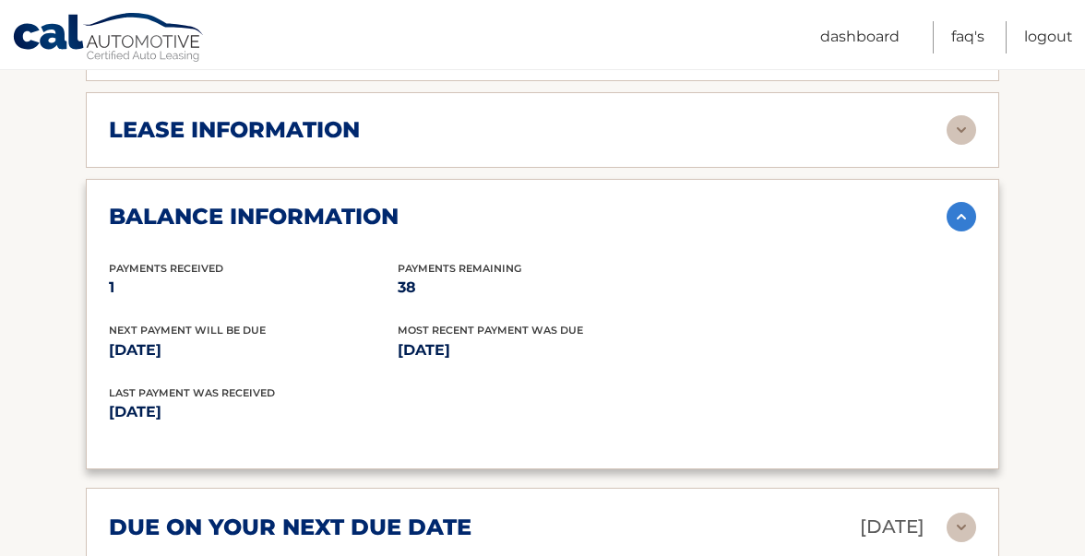
scroll to position [1006, 0]
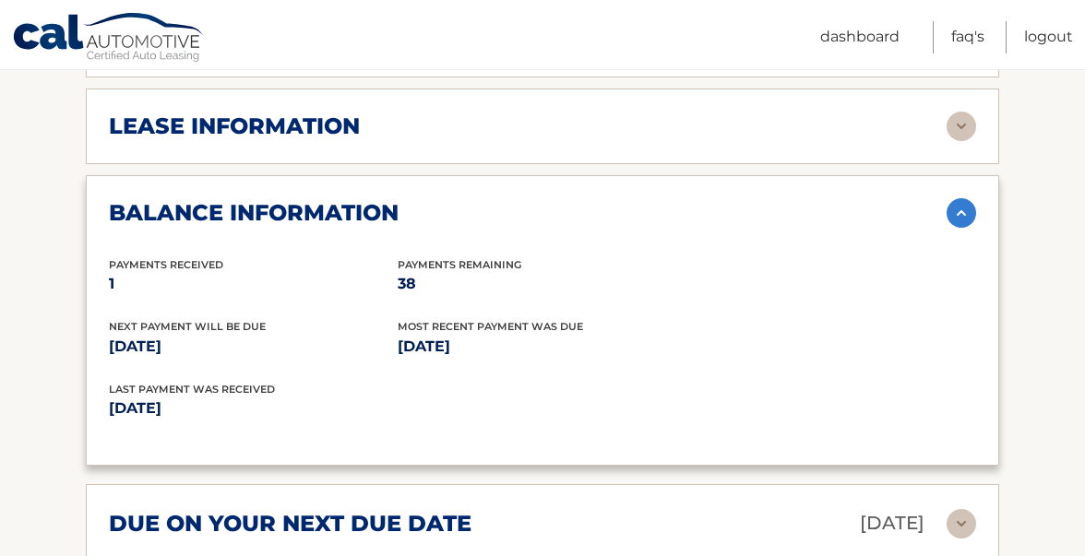
click at [955, 215] on img at bounding box center [961, 213] width 30 height 30
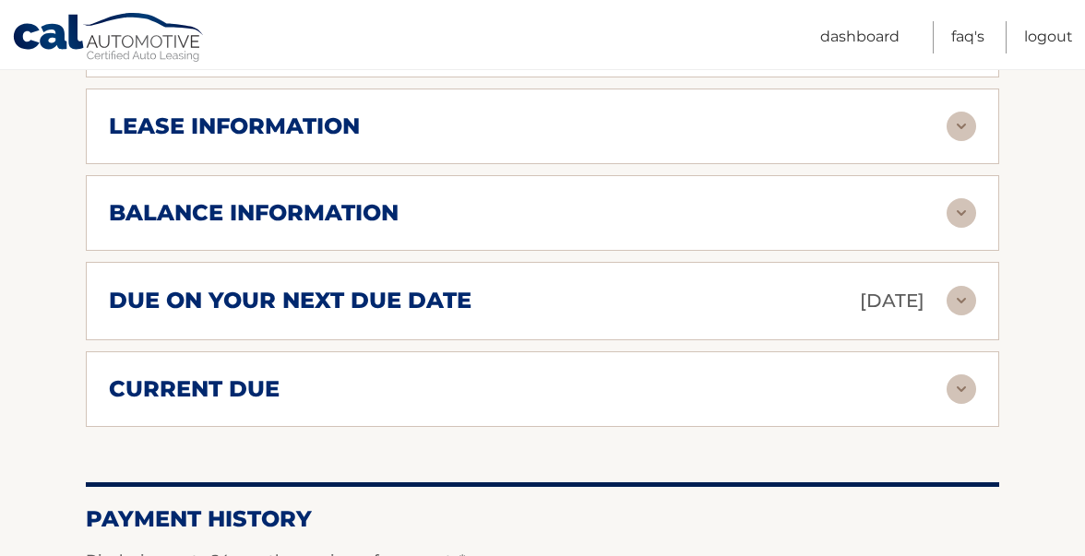
click at [740, 311] on div "due on your next due date [DATE]" at bounding box center [527, 301] width 837 height 32
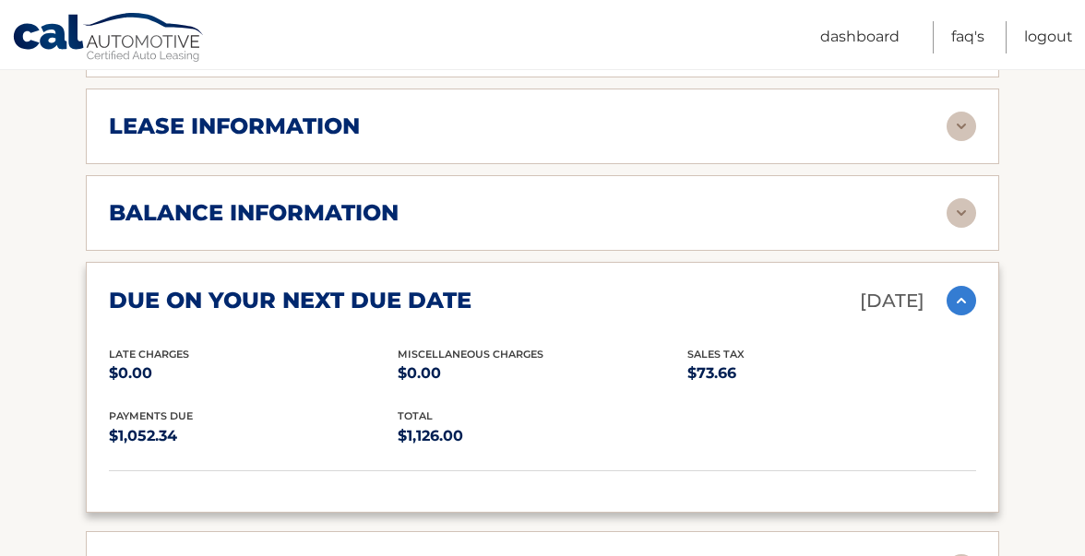
click at [956, 300] on img at bounding box center [961, 301] width 30 height 30
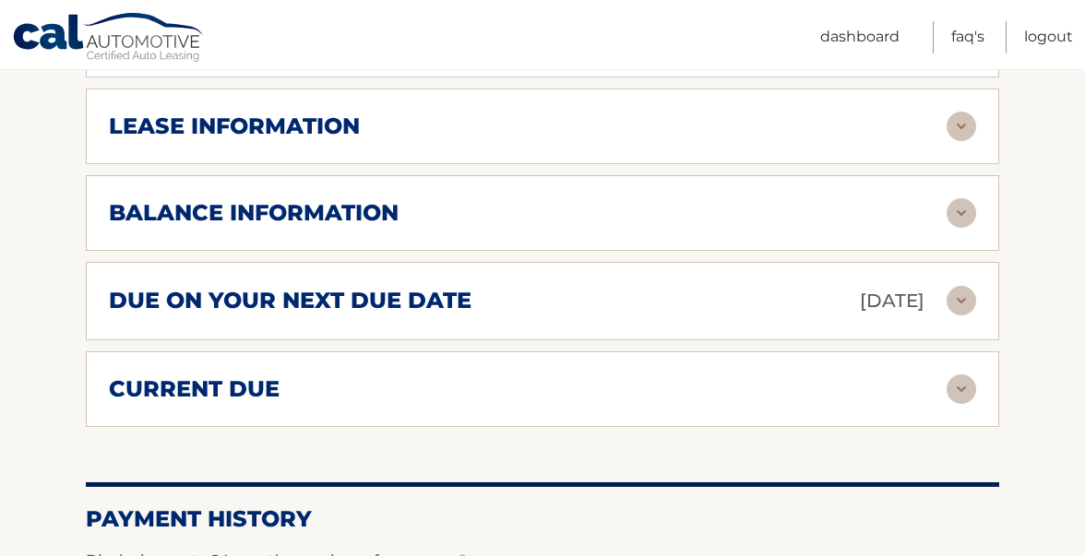
click at [820, 397] on div "current due" at bounding box center [527, 389] width 837 height 28
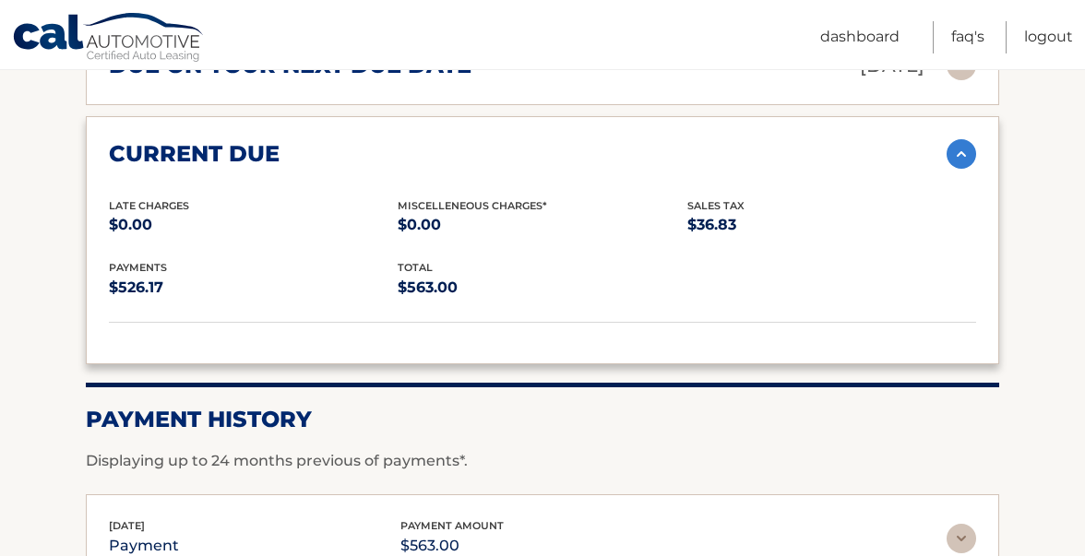
scroll to position [1240, 0]
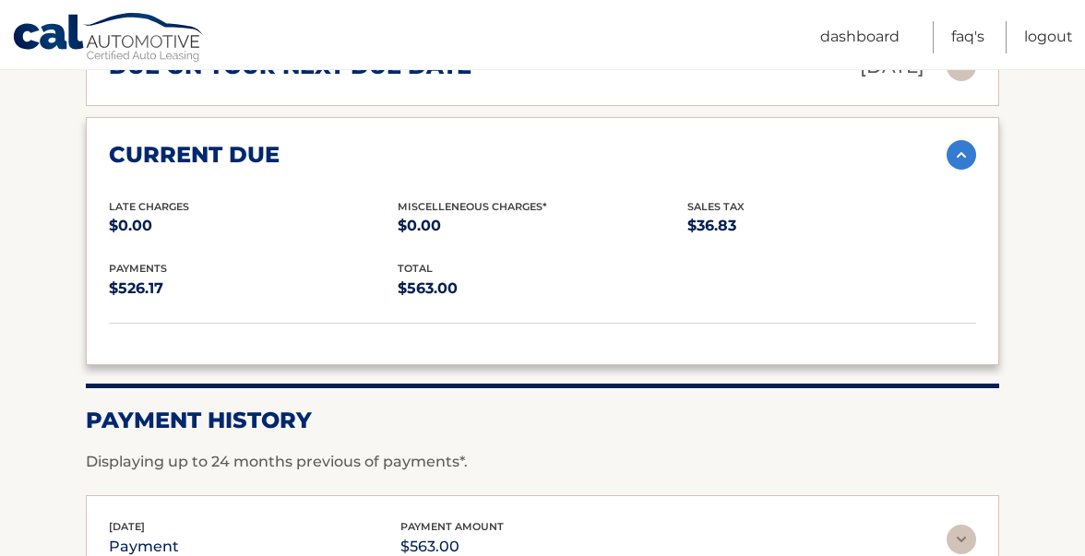
click at [957, 159] on img at bounding box center [961, 155] width 30 height 30
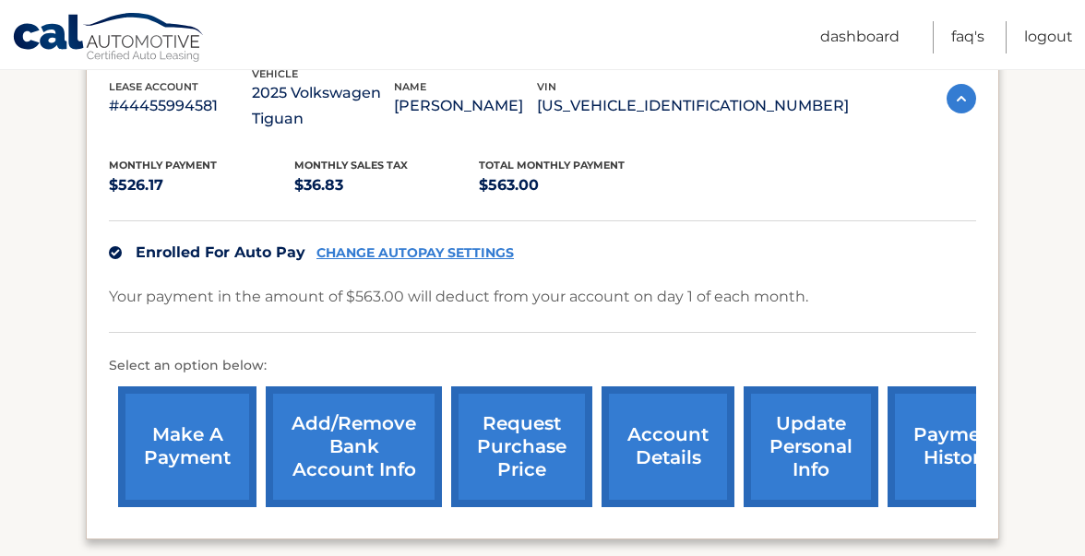
scroll to position [367, 0]
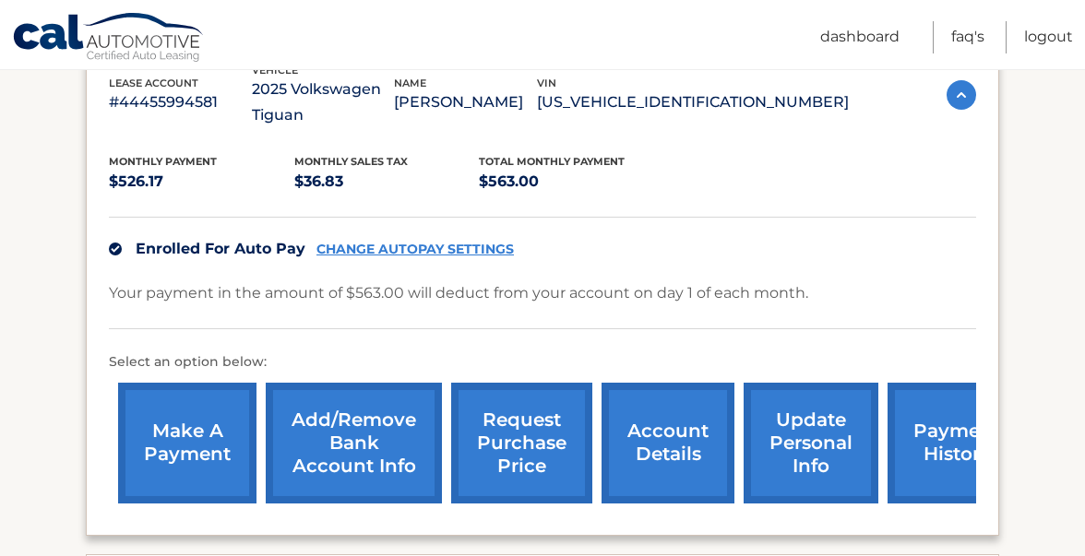
click at [180, 431] on link "make a payment" at bounding box center [187, 443] width 138 height 121
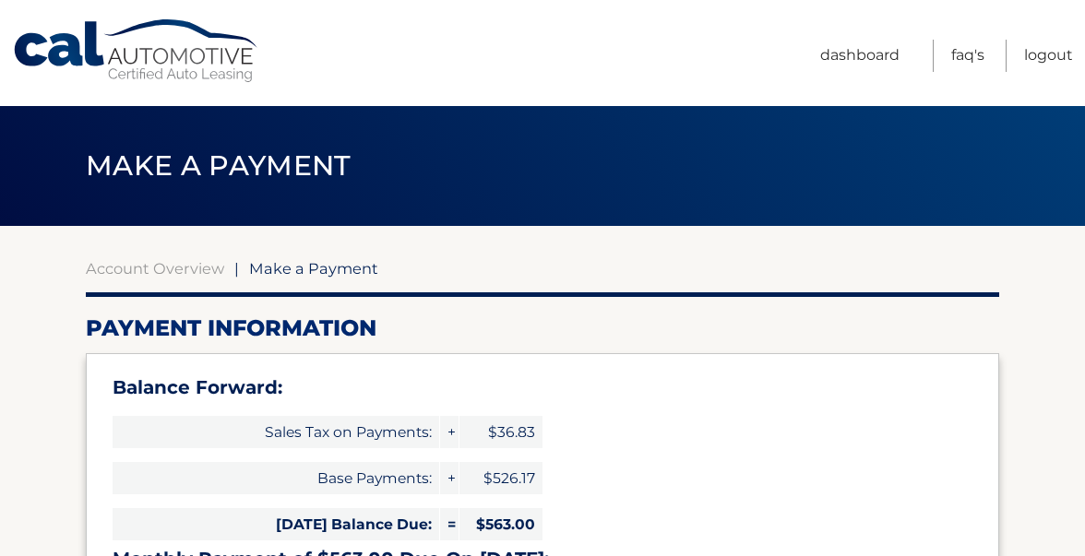
select select "MGI5ZGYxNGMtODk1Zi00N2E2LWIxN2EtM2JhZGNjYzBlZjM4"
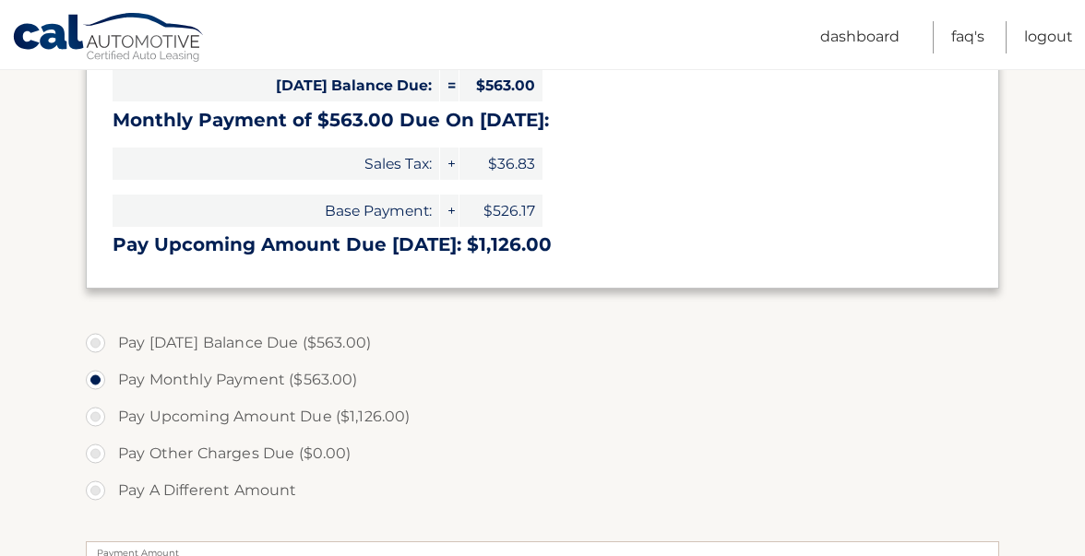
scroll to position [441, 0]
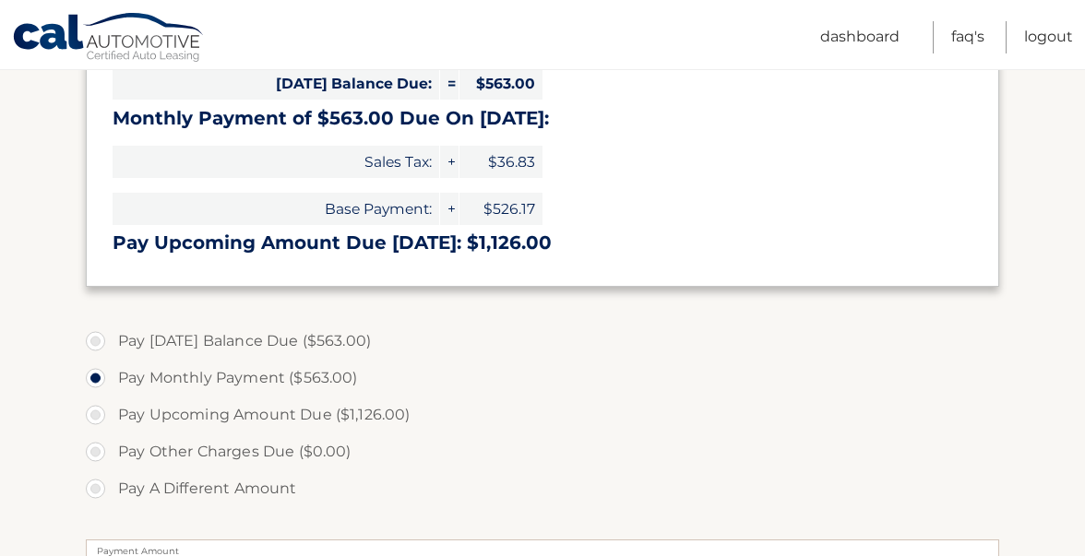
click at [98, 340] on label "Pay [DATE] Balance Due ($563.00)" at bounding box center [542, 341] width 913 height 37
click at [98, 340] on input "Pay [DATE] Balance Due ($563.00)" at bounding box center [102, 338] width 18 height 30
radio input "true"
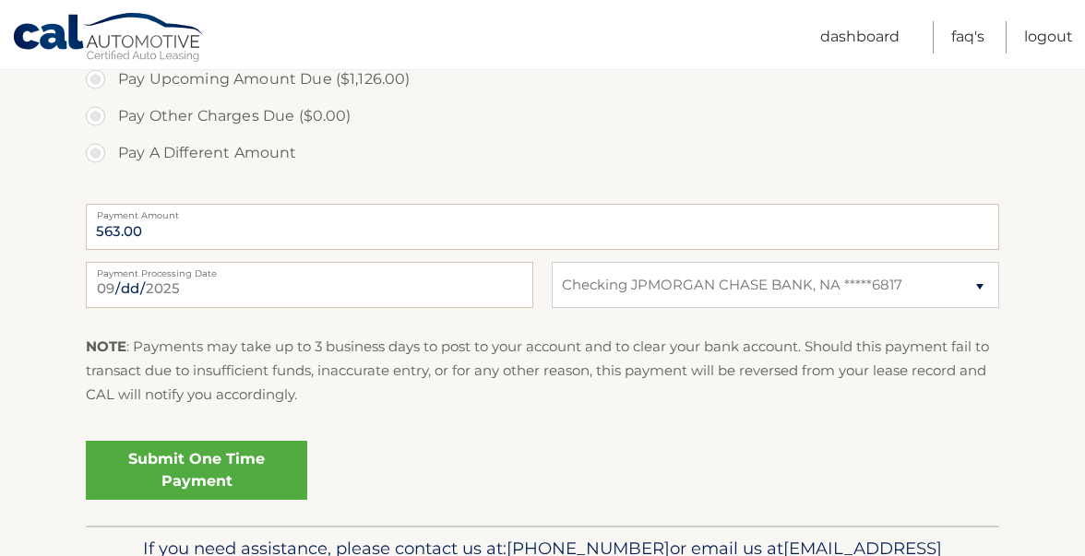
scroll to position [779, 0]
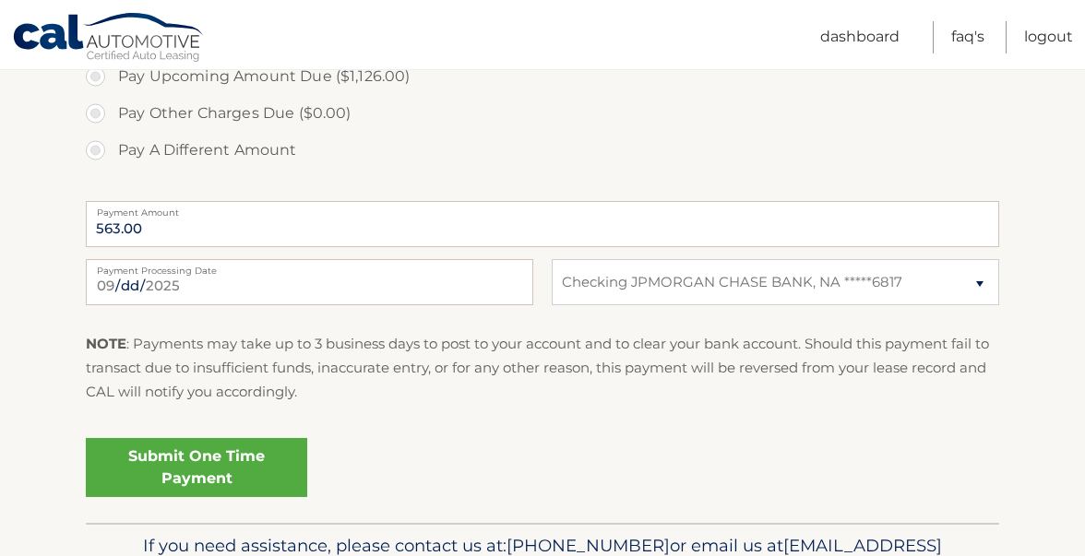
click at [250, 456] on link "Submit One Time Payment" at bounding box center [196, 467] width 221 height 59
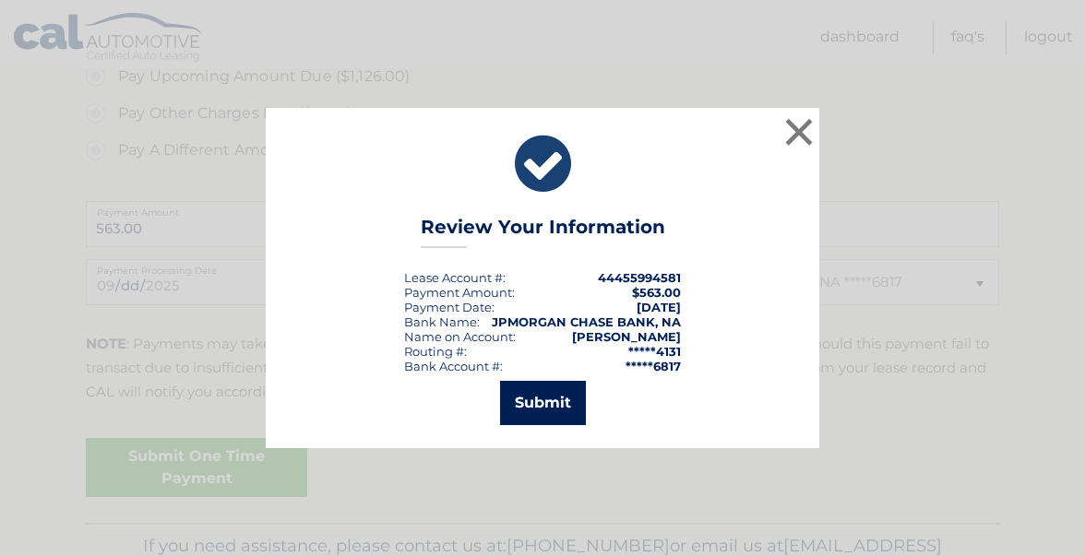
click at [545, 409] on button "Submit" at bounding box center [543, 403] width 86 height 44
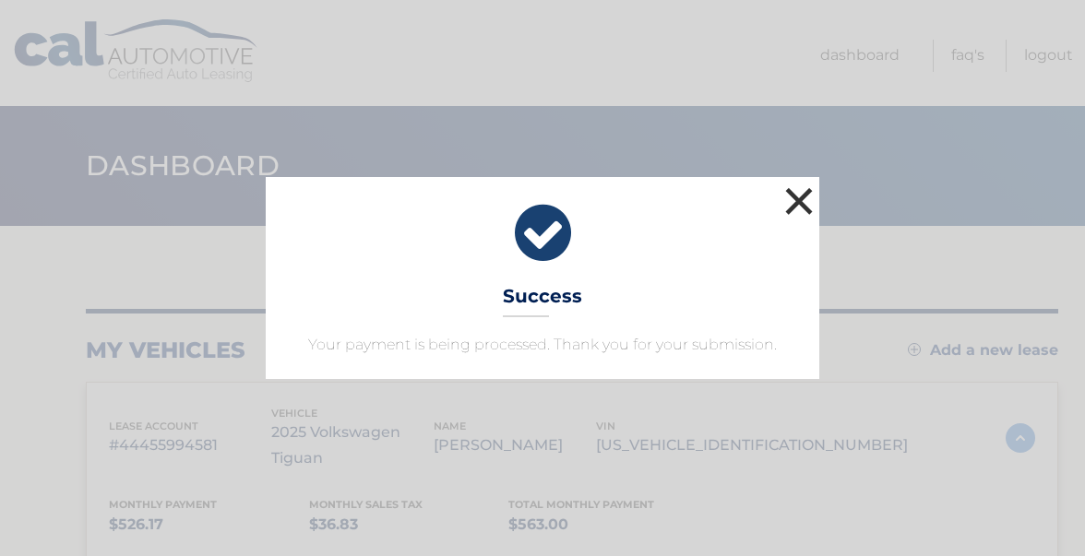
click at [807, 207] on button "×" at bounding box center [798, 201] width 37 height 37
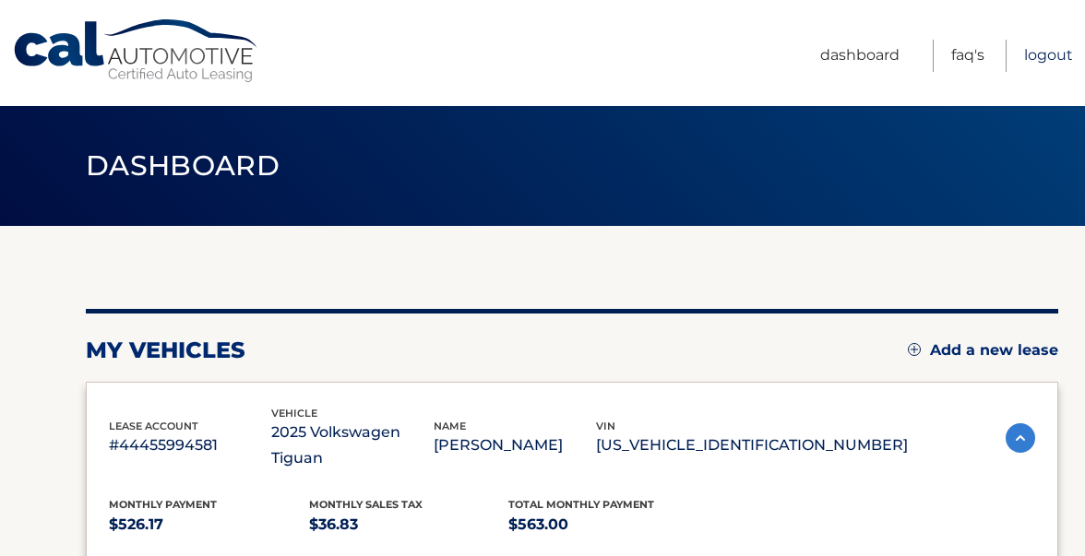
click at [1047, 60] on link "Logout" at bounding box center [1048, 56] width 49 height 32
